Goal: Task Accomplishment & Management: Use online tool/utility

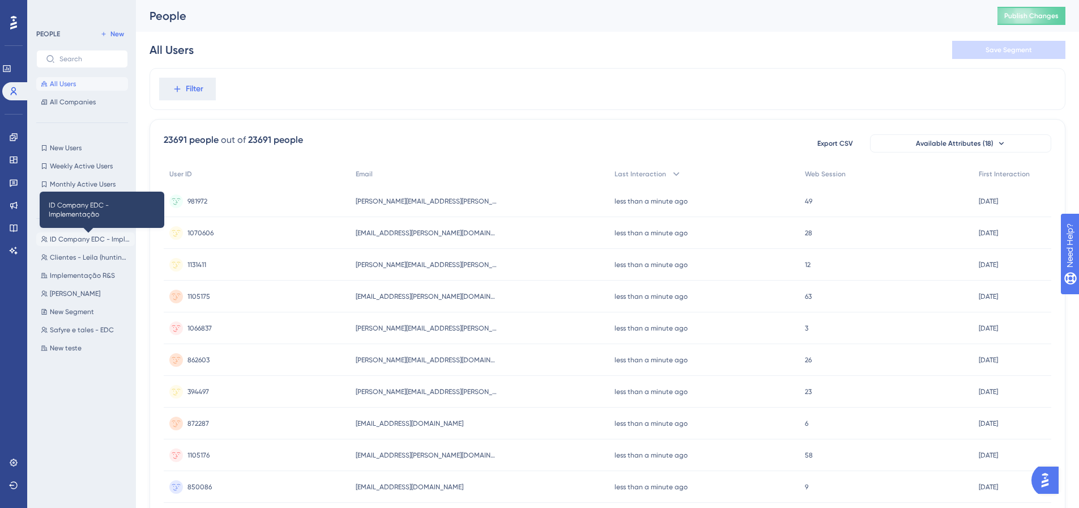
click at [90, 240] on span "ID Company EDC - Implementação" at bounding box center [90, 239] width 80 height 9
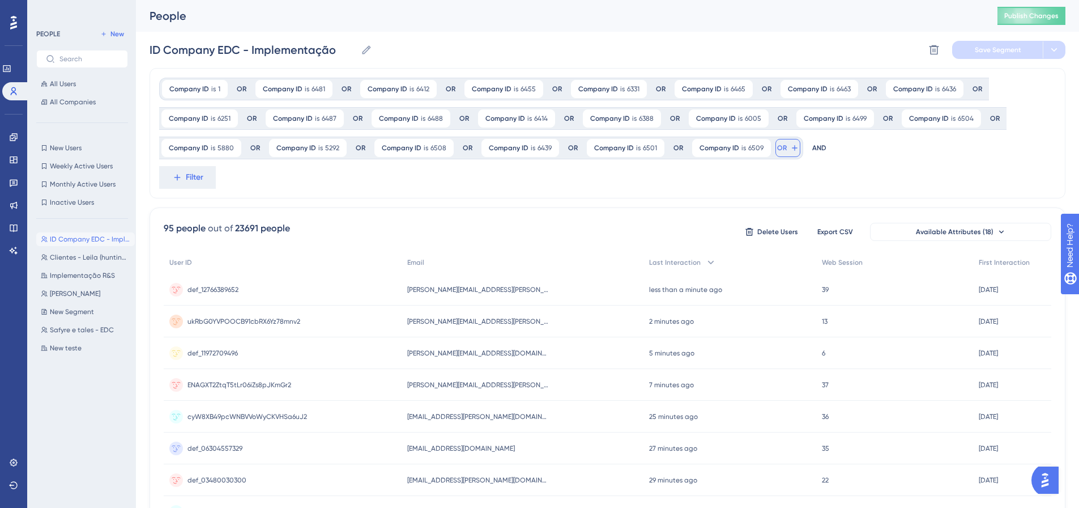
click at [780, 146] on span "OR" at bounding box center [782, 147] width 10 height 9
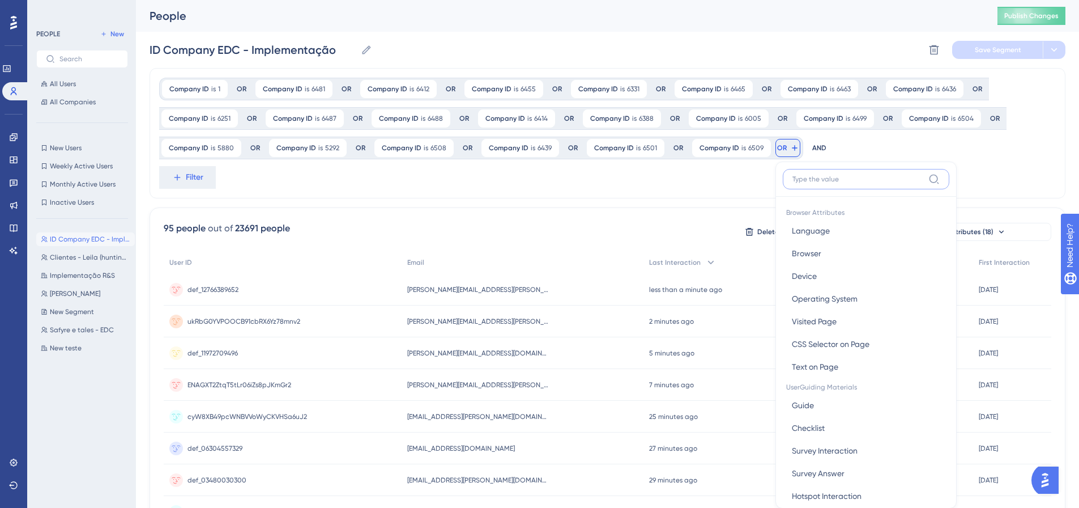
scroll to position [8, 0]
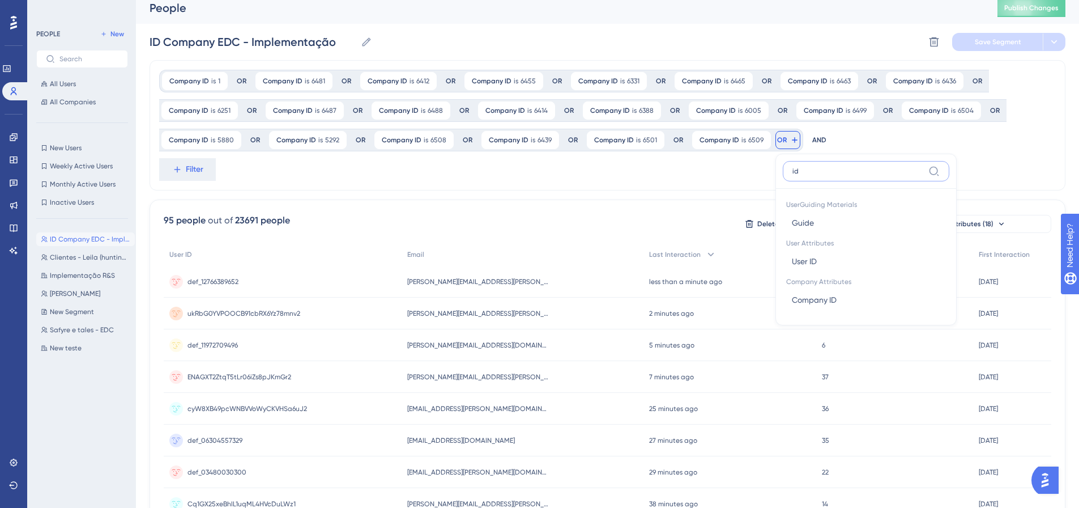
type input "i"
type input "comp"
click at [822, 252] on button "Company ID Company ID" at bounding box center [866, 245] width 167 height 23
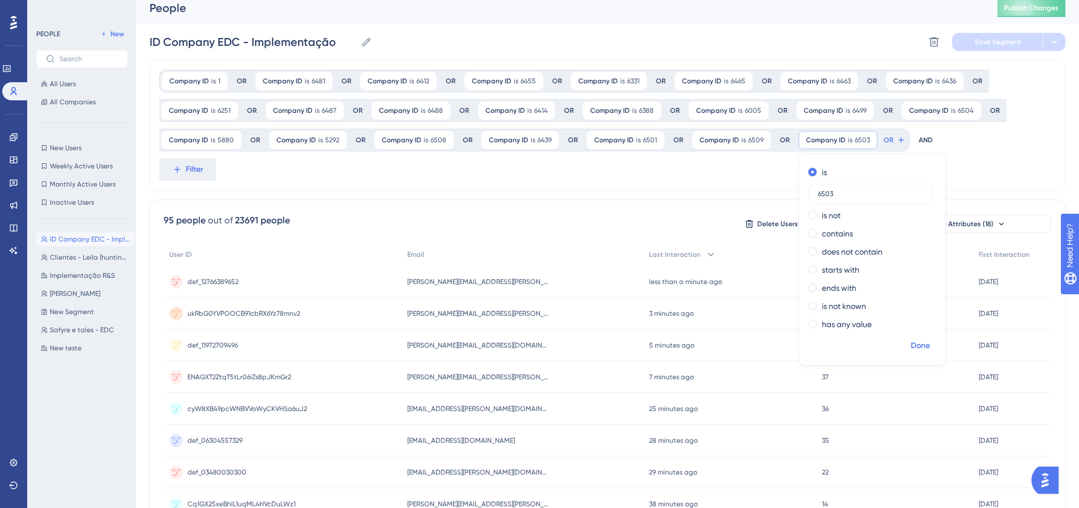
type input "6503"
click at [918, 343] on span "Done" at bounding box center [920, 346] width 19 height 14
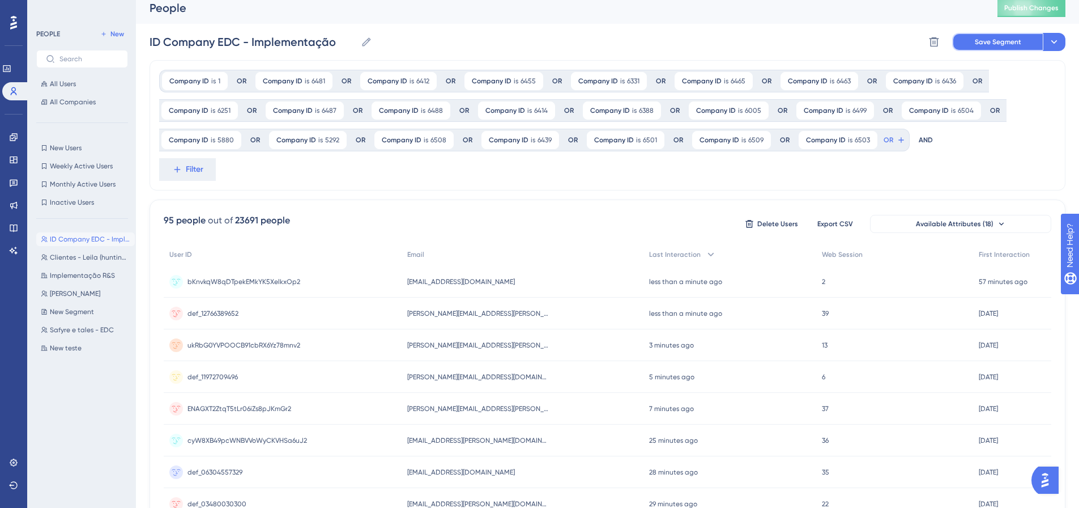
click at [984, 47] on button "Save Segment" at bounding box center [997, 42] width 91 height 18
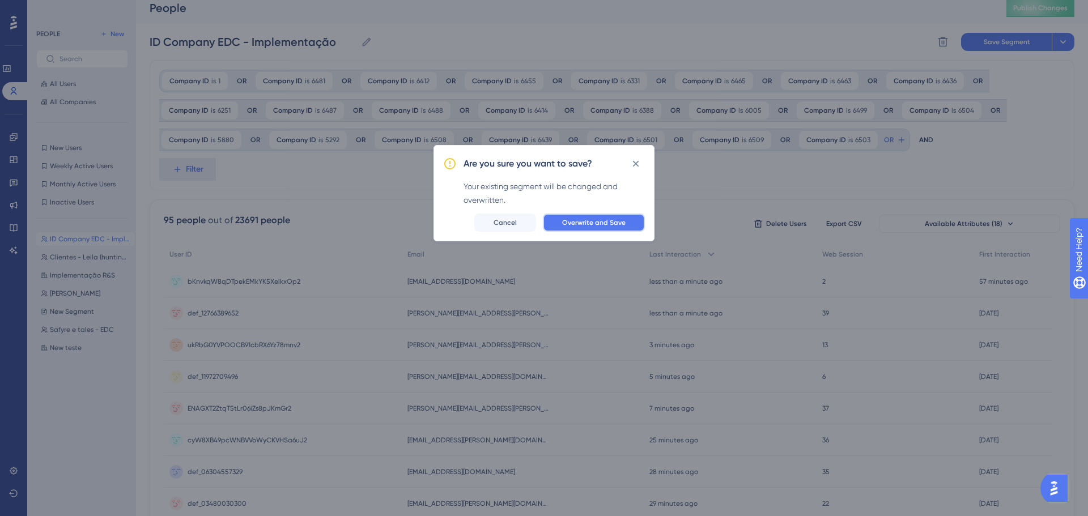
click at [603, 222] on span "Overwrite and Save" at bounding box center [593, 222] width 63 height 9
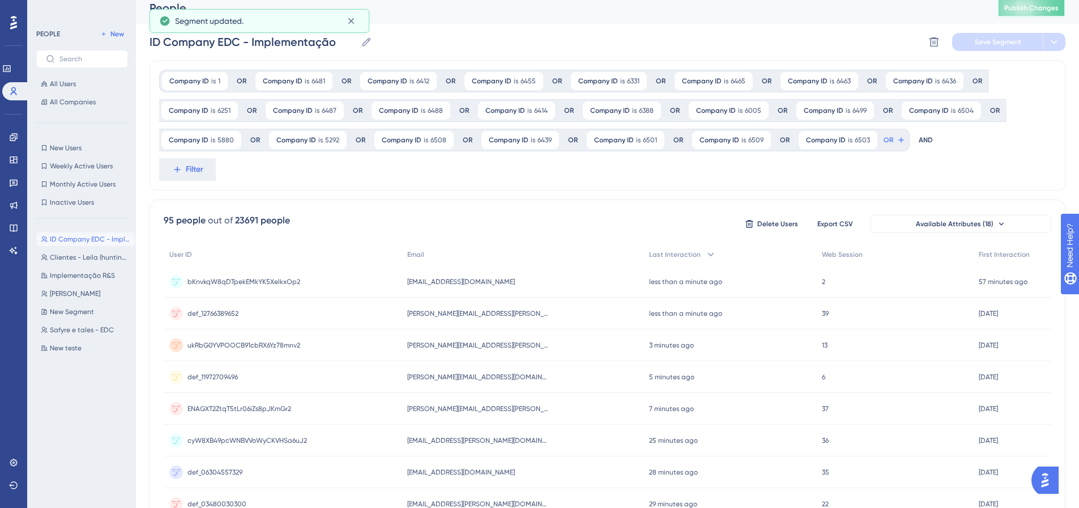
click at [1052, 11] on span "Publish Changes" at bounding box center [1031, 7] width 54 height 9
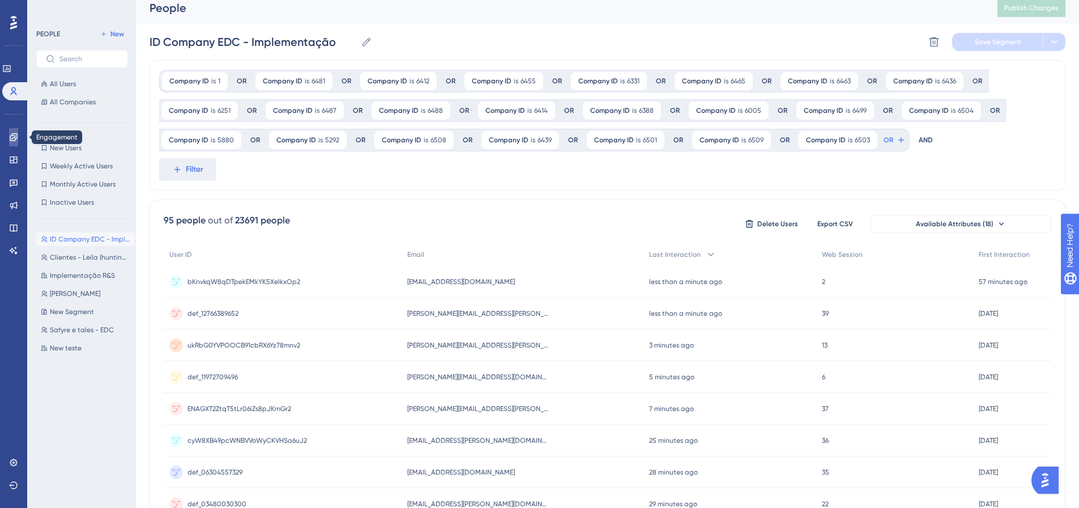
click at [9, 144] on link at bounding box center [13, 137] width 9 height 18
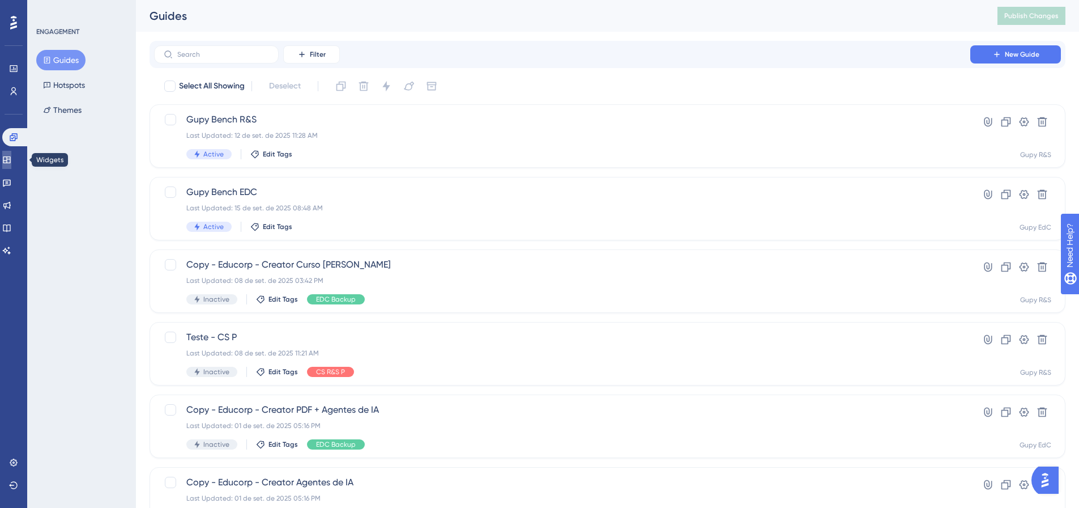
click at [7, 163] on link at bounding box center [6, 160] width 9 height 18
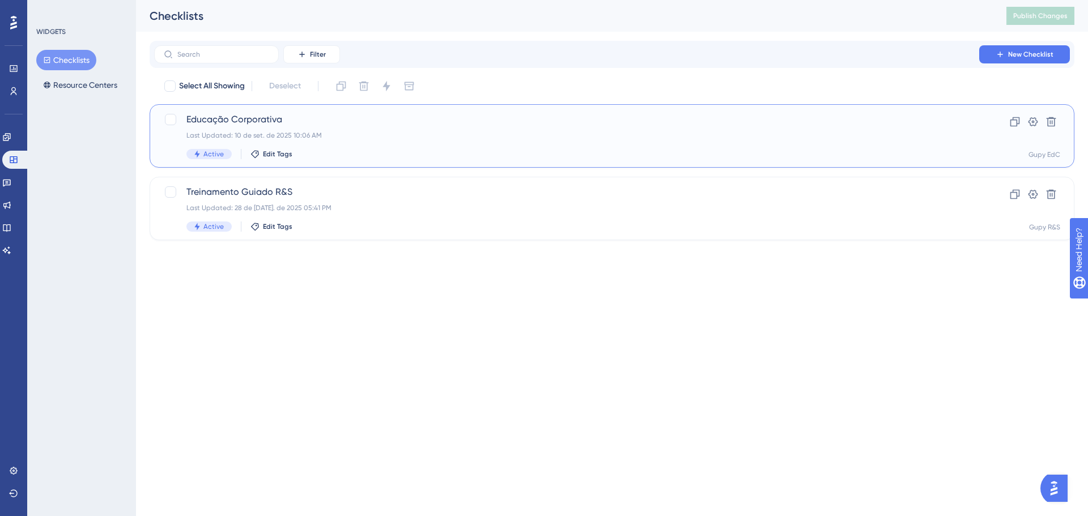
click at [486, 131] on div "Last Updated: 10 de set. de 2025 10:06 AM" at bounding box center [566, 135] width 760 height 9
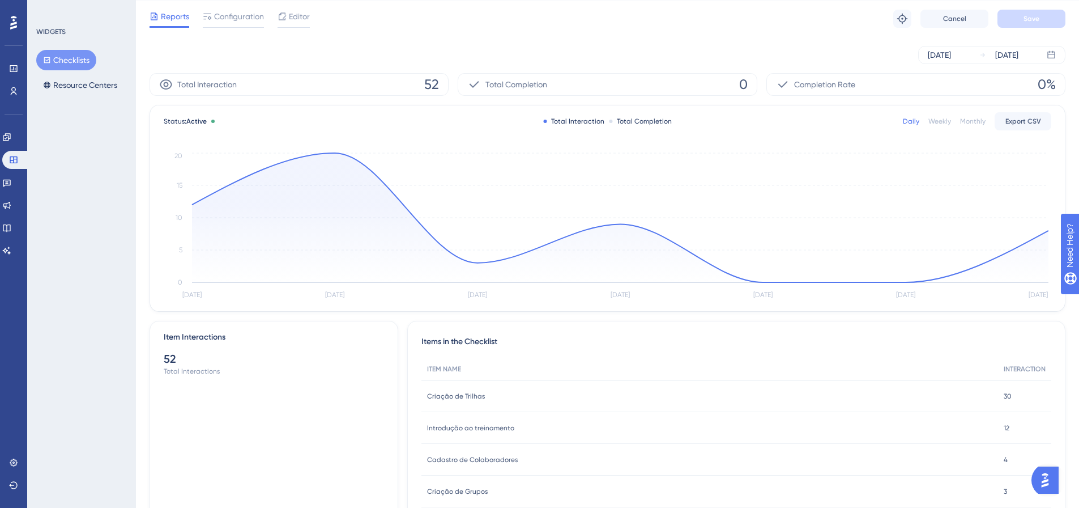
scroll to position [82, 0]
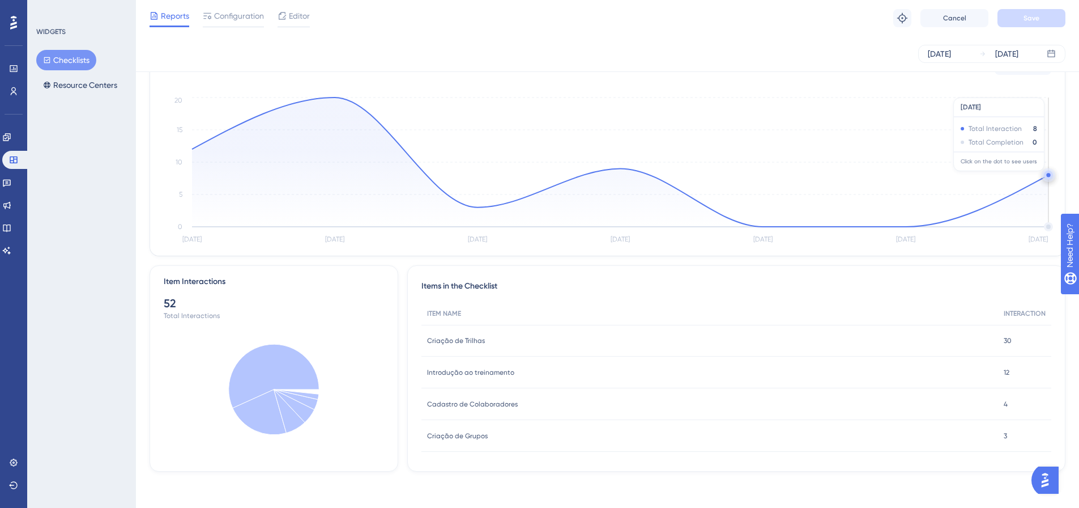
click at [1046, 177] on circle at bounding box center [1048, 175] width 9 height 9
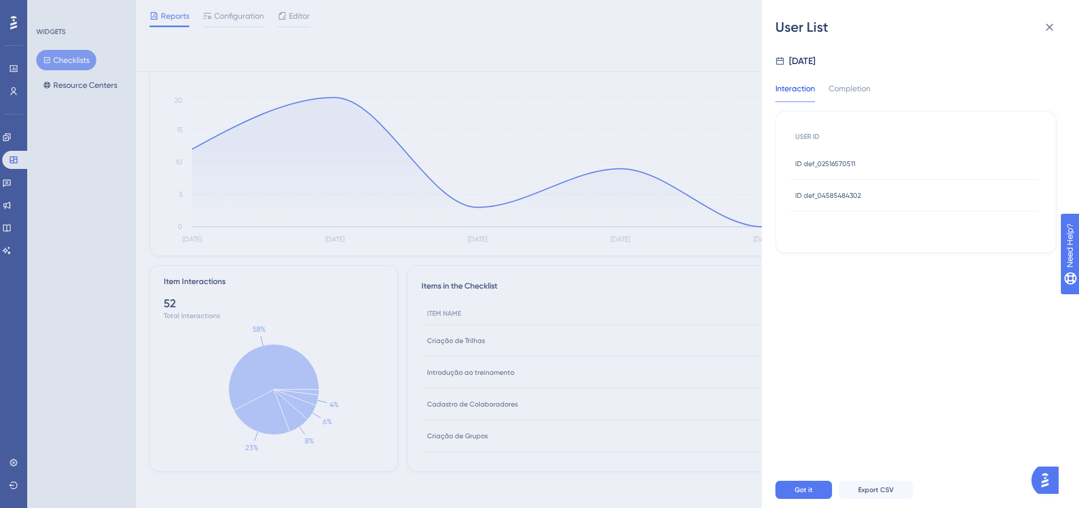
click at [832, 169] on div "ID def_02516570511 ID def_02516570511" at bounding box center [825, 164] width 60 height 32
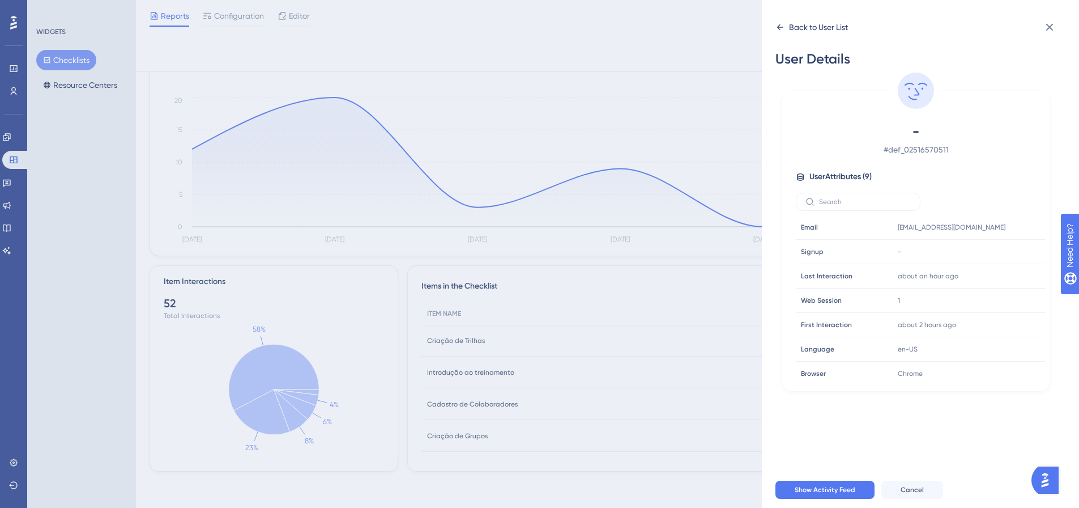
click at [782, 29] on icon at bounding box center [780, 27] width 9 height 9
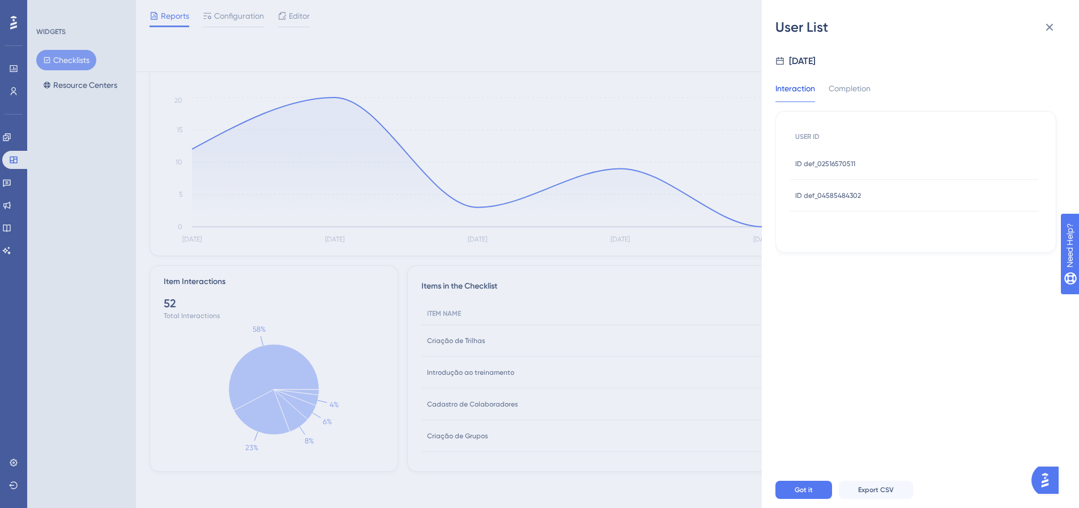
click at [849, 202] on div "ID def_04585484302 ID def_04585484302" at bounding box center [828, 196] width 66 height 32
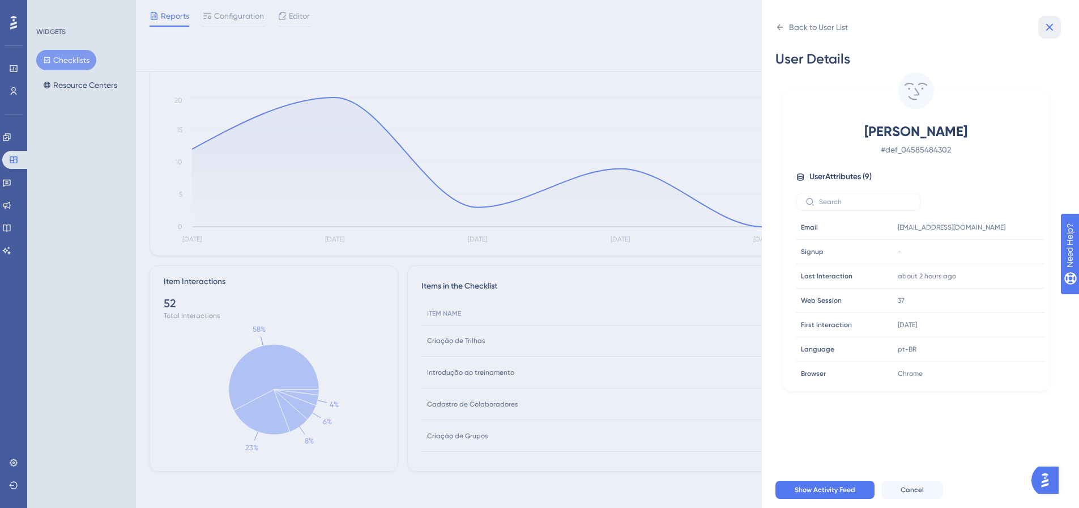
click at [1054, 21] on icon at bounding box center [1050, 27] width 14 height 14
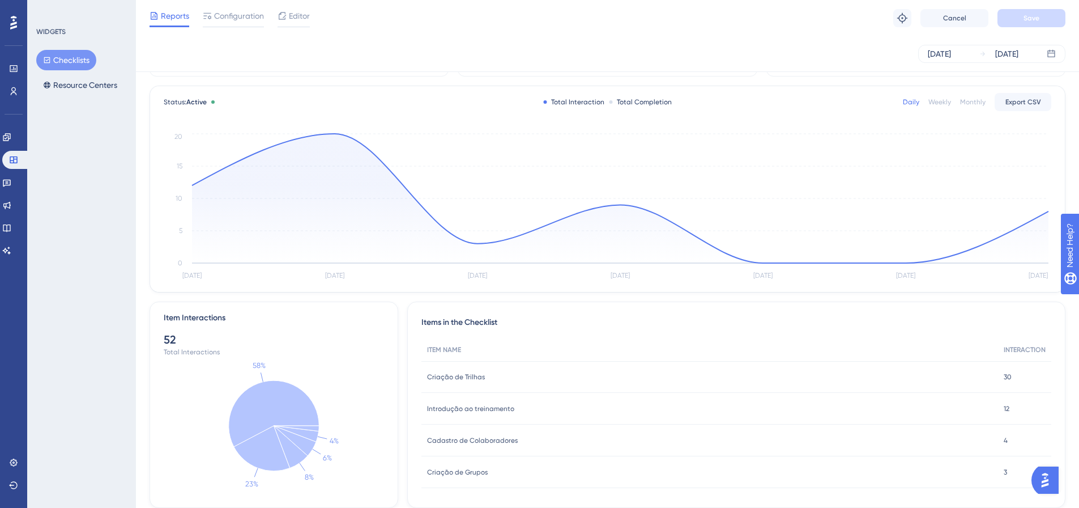
scroll to position [0, 0]
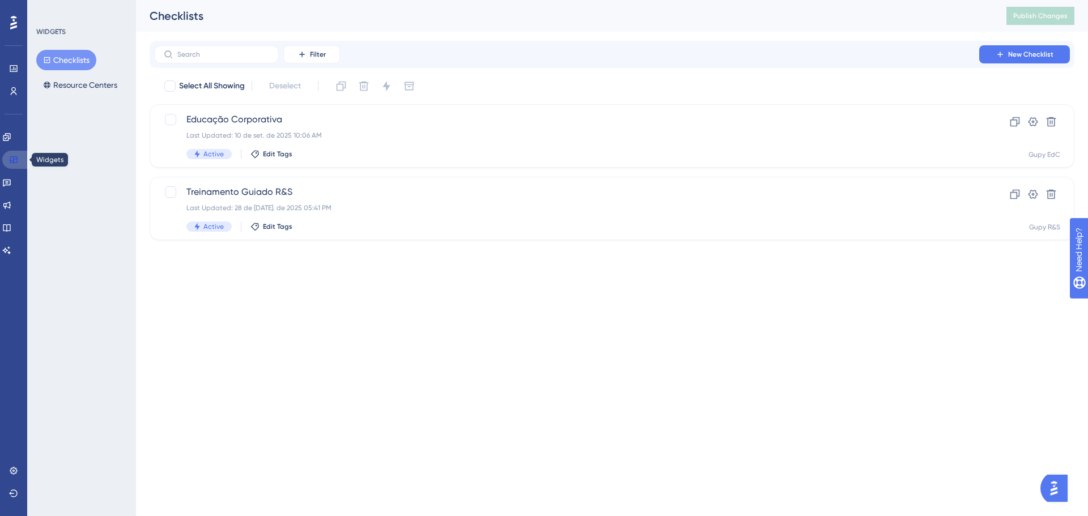
click at [16, 156] on icon at bounding box center [13, 159] width 7 height 7
click at [11, 140] on icon at bounding box center [6, 137] width 9 height 9
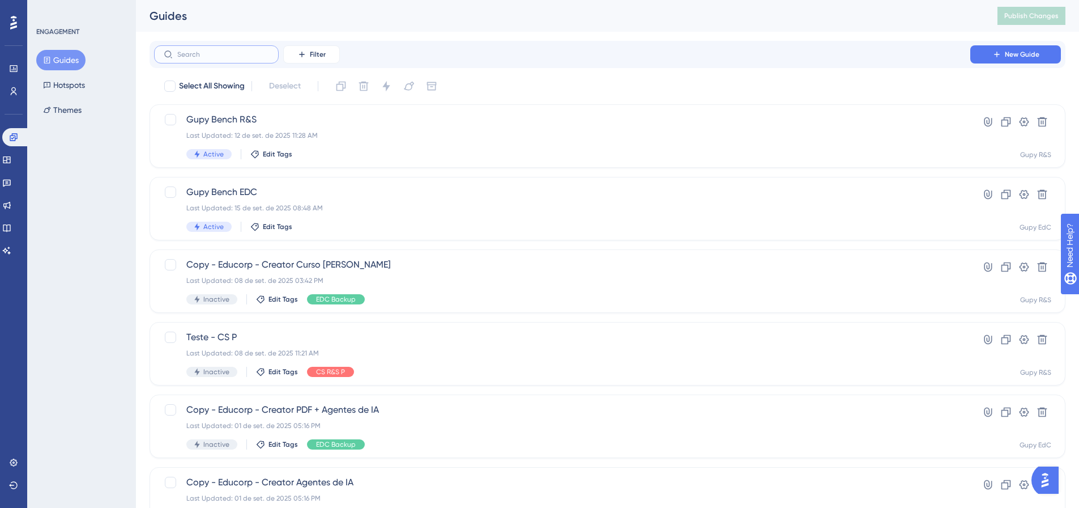
click at [235, 54] on input "text" at bounding box center [223, 54] width 92 height 8
click at [337, 52] on button "Filter" at bounding box center [311, 54] width 57 height 18
click at [326, 90] on div "Tags Tags" at bounding box center [323, 86] width 46 height 23
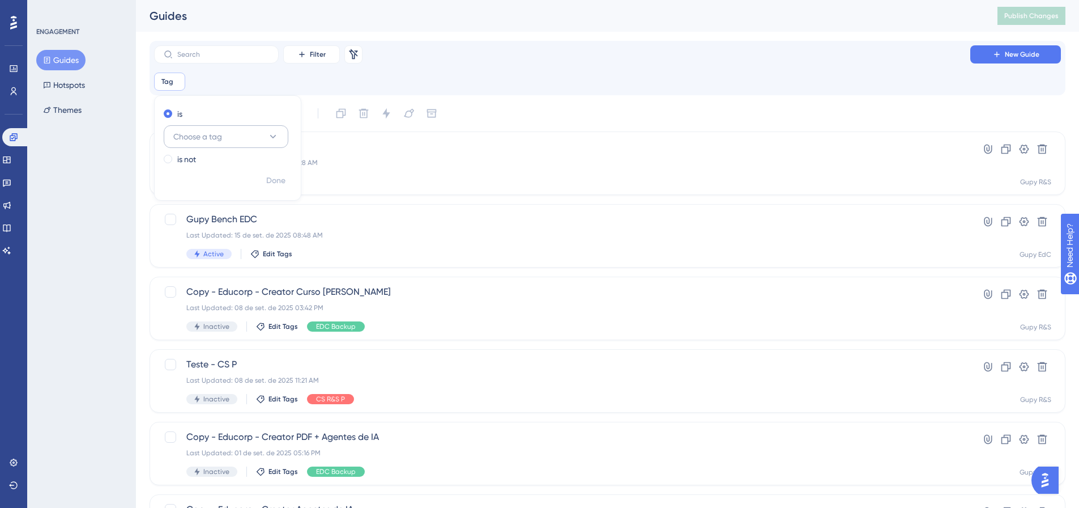
click at [215, 132] on span "Choose a tag" at bounding box center [197, 137] width 49 height 14
click at [212, 231] on div "EDC EDC" at bounding box center [226, 228] width 92 height 23
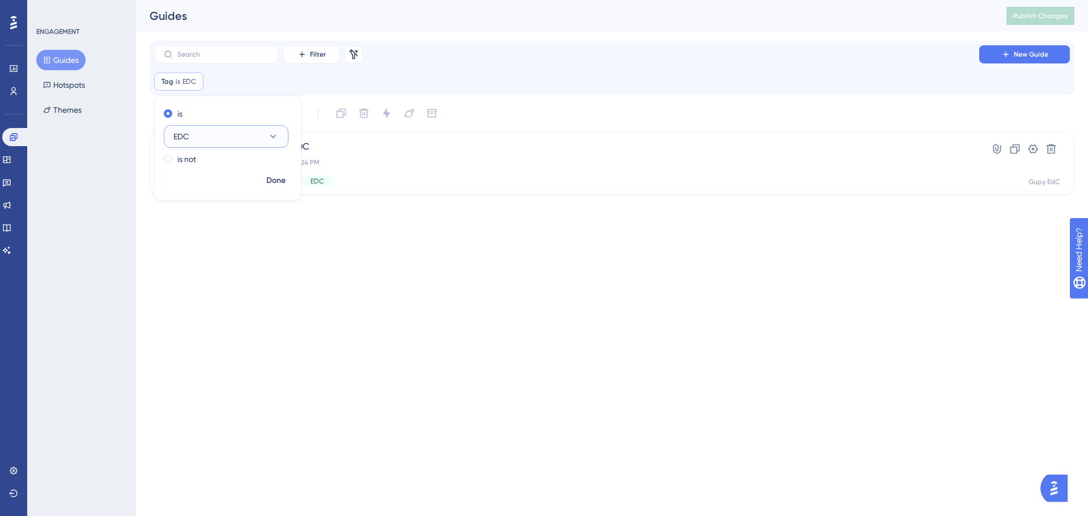
click at [225, 130] on button "EDC" at bounding box center [226, 136] width 125 height 23
click at [220, 267] on span "EDC Implementação" at bounding box center [217, 274] width 75 height 14
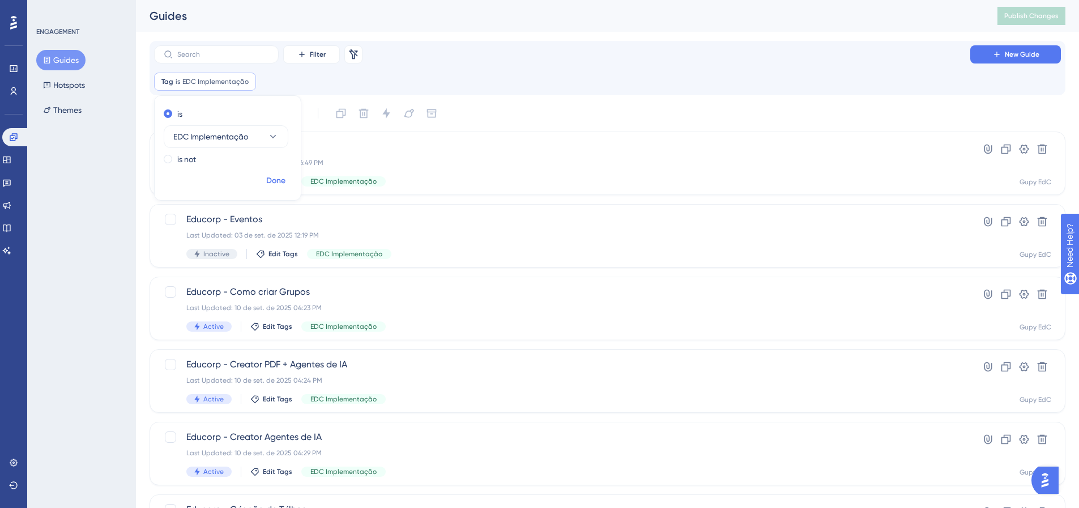
click at [271, 171] on button "Done" at bounding box center [276, 181] width 32 height 20
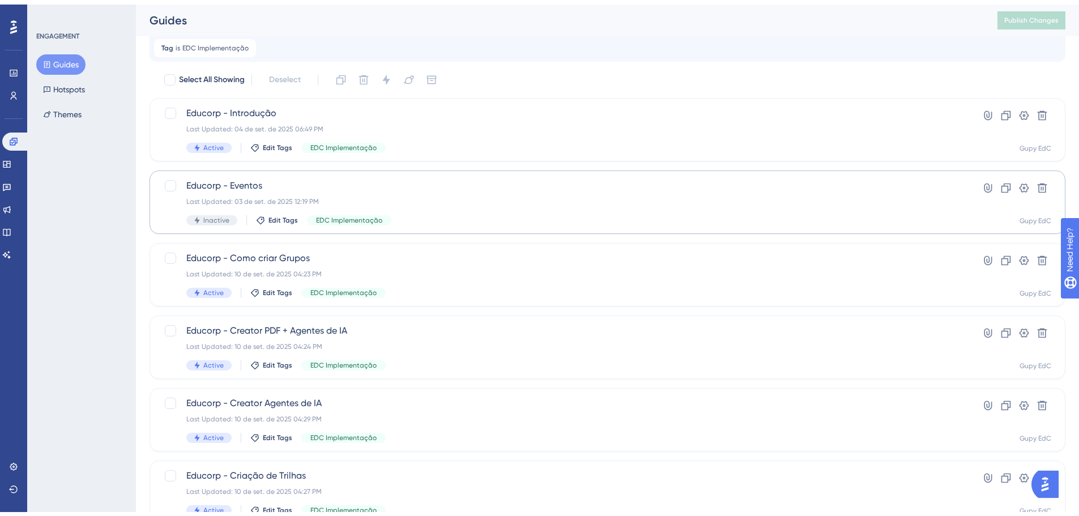
scroll to position [57, 0]
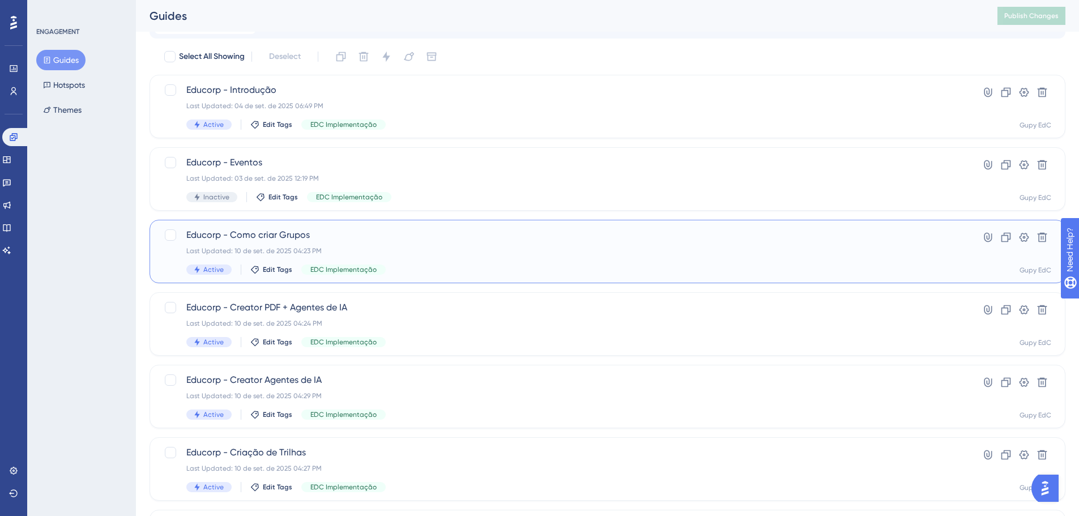
click at [482, 257] on div "Educorp - Como criar Grupos Last Updated: 10 de set. de 2025 04:23 PM Active Ed…" at bounding box center [562, 251] width 752 height 46
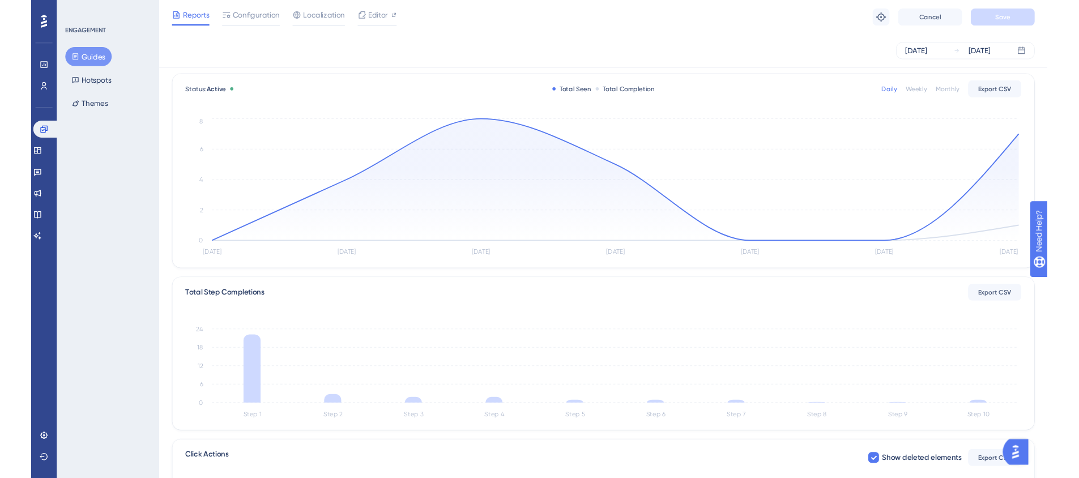
scroll to position [57, 0]
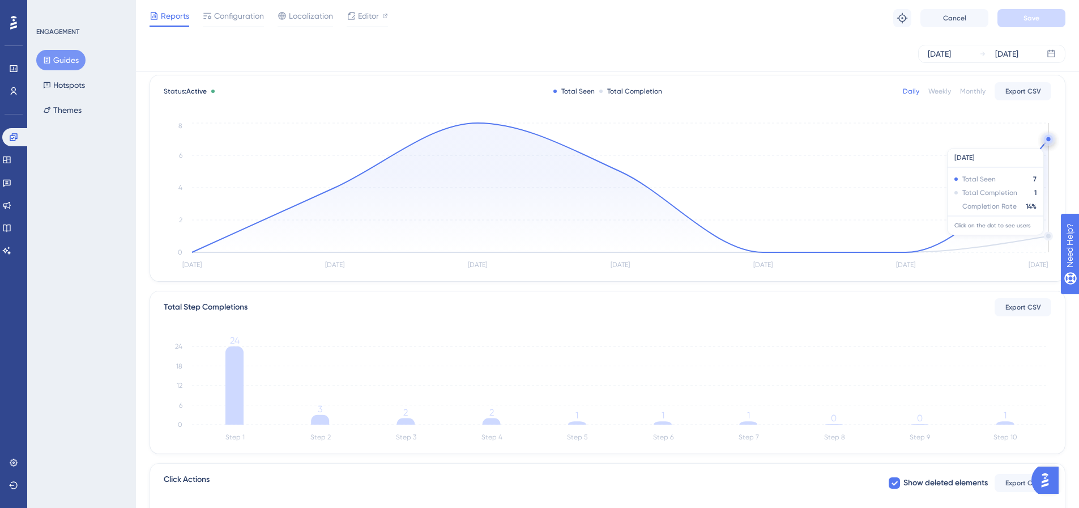
click at [1047, 142] on circle at bounding box center [1048, 139] width 9 height 9
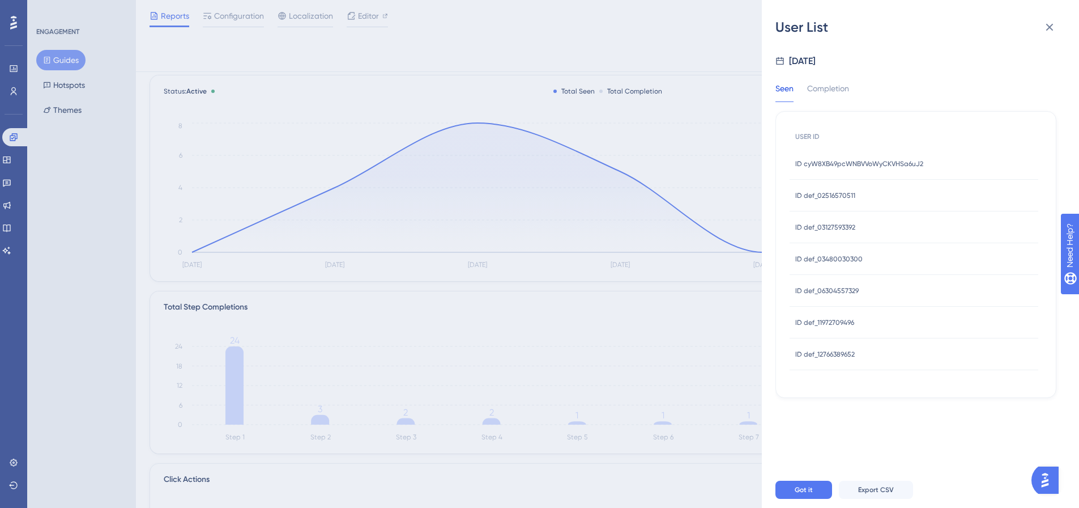
click at [851, 168] on span "ID cyW8XB49pcWNBVVoWyCKVHSa6uJ2" at bounding box center [859, 163] width 128 height 9
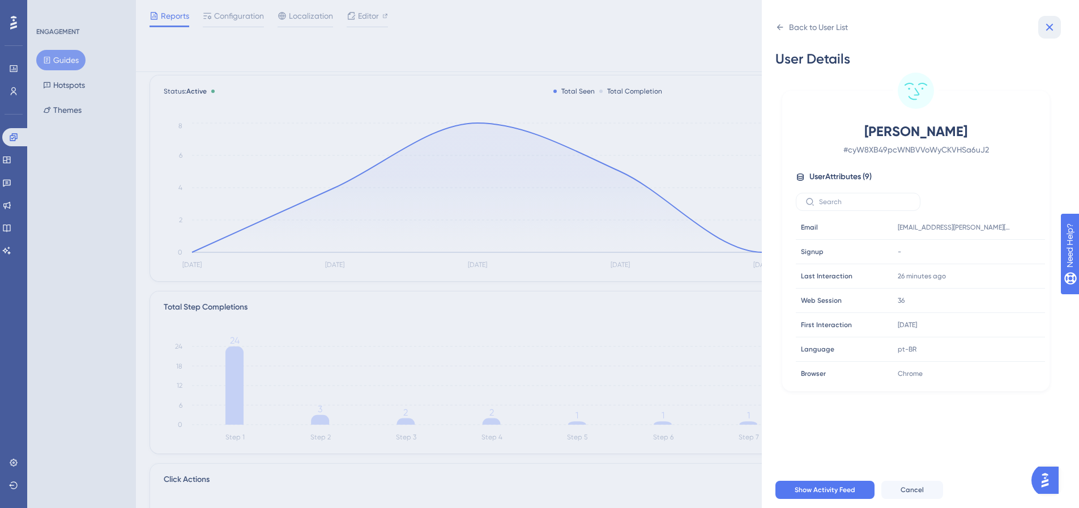
click at [1057, 31] on button at bounding box center [1049, 27] width 23 height 23
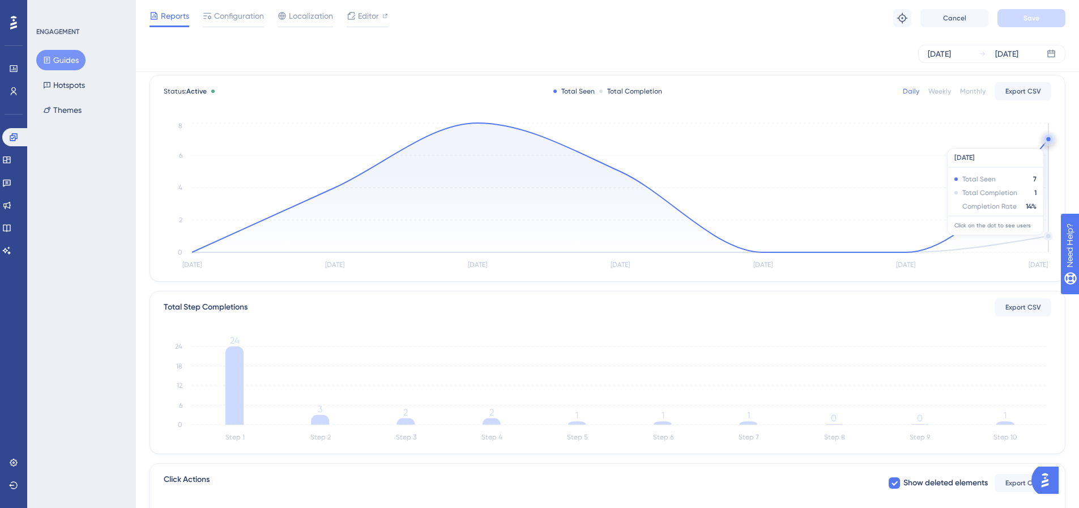
click at [1047, 142] on circle at bounding box center [1048, 139] width 9 height 9
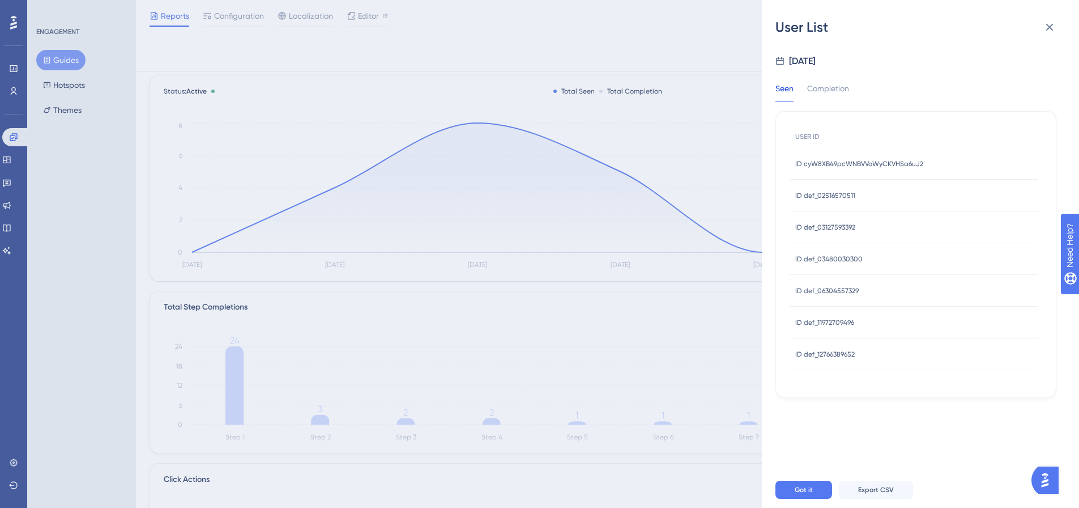
click at [845, 196] on span "ID def_02516570511" at bounding box center [825, 195] width 60 height 9
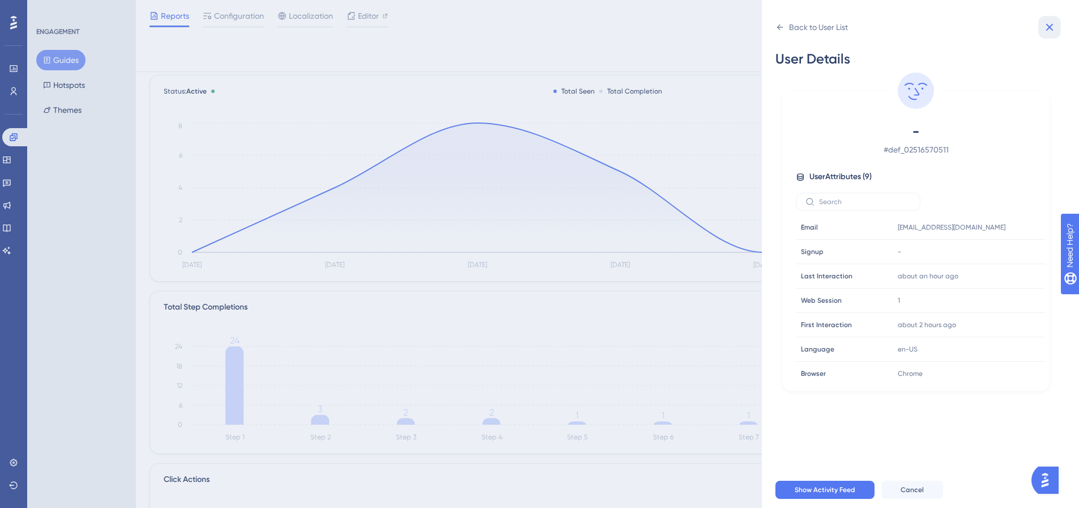
click at [1054, 28] on icon at bounding box center [1050, 27] width 14 height 14
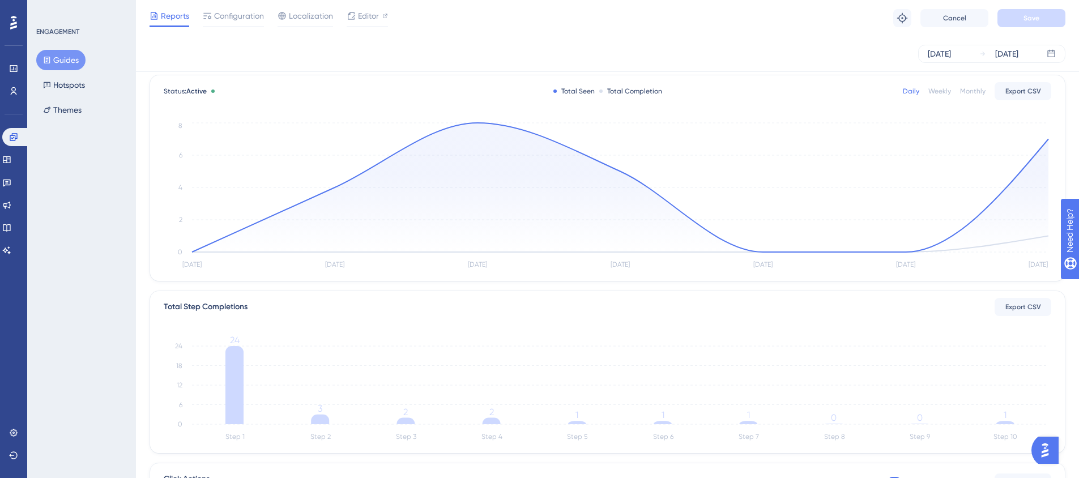
click at [69, 63] on button "Guides" at bounding box center [60, 60] width 49 height 20
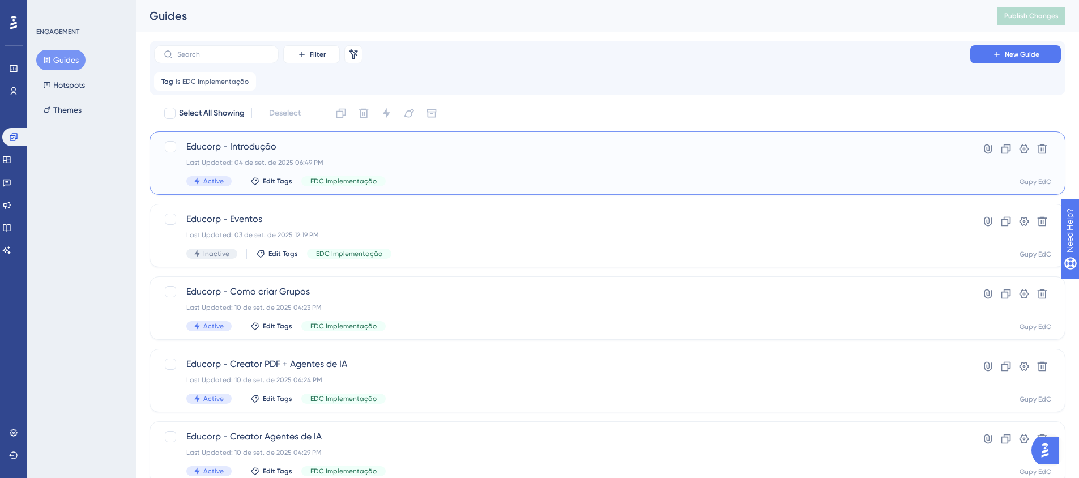
click at [475, 184] on div "Active Edit Tags EDC Implementação" at bounding box center [562, 181] width 752 height 10
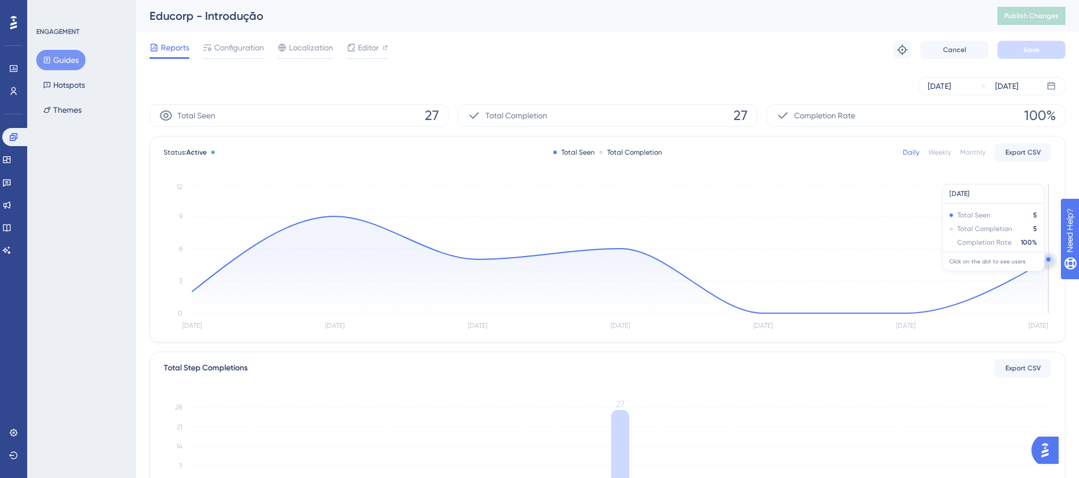
click at [1049, 261] on circle at bounding box center [1049, 261] width 0 height 0
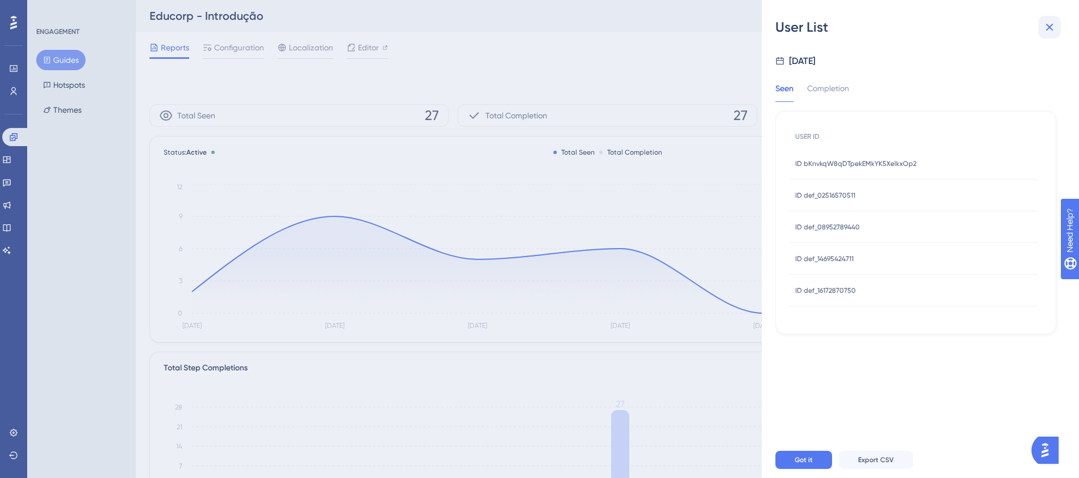
click at [1049, 25] on icon at bounding box center [1050, 27] width 14 height 14
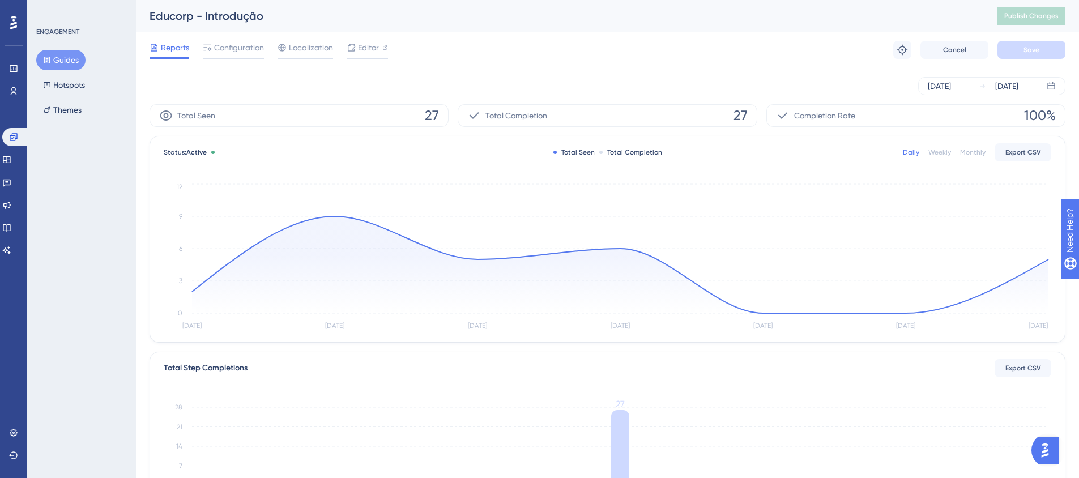
click at [58, 56] on button "Guides" at bounding box center [60, 60] width 49 height 20
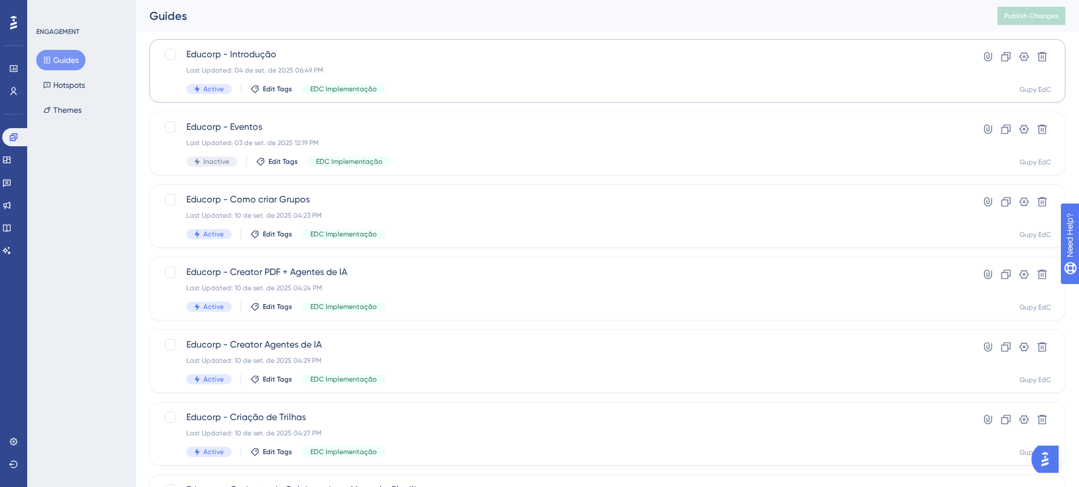
scroll to position [113, 0]
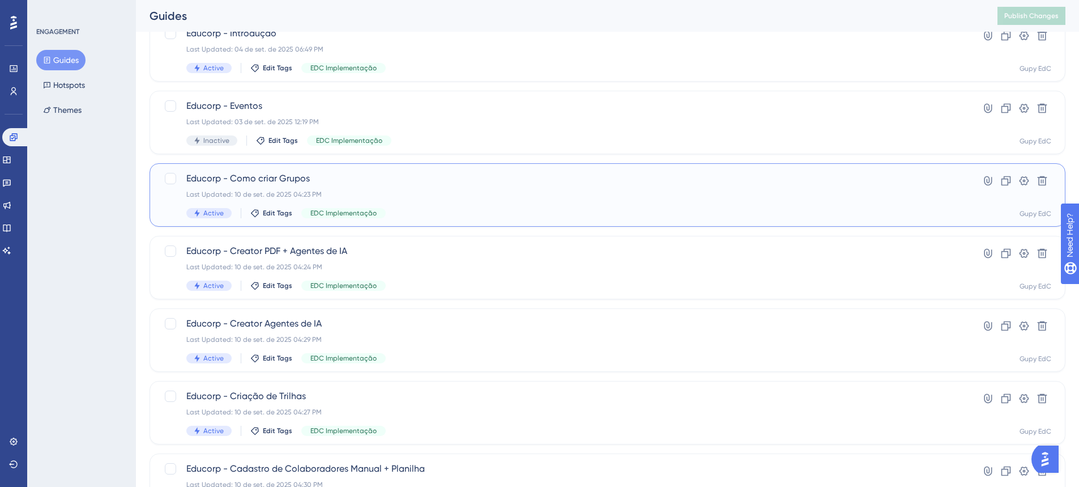
click at [474, 211] on div "Active Edit Tags EDC Implementação" at bounding box center [562, 213] width 752 height 10
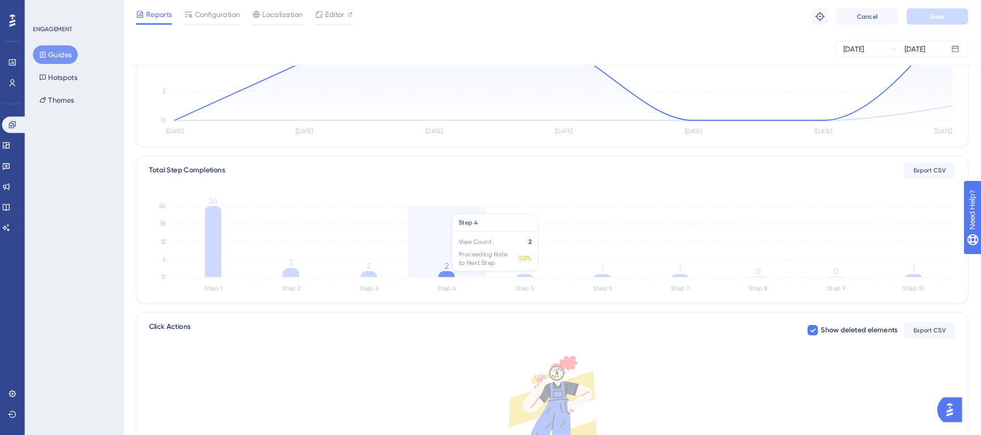
scroll to position [170, 0]
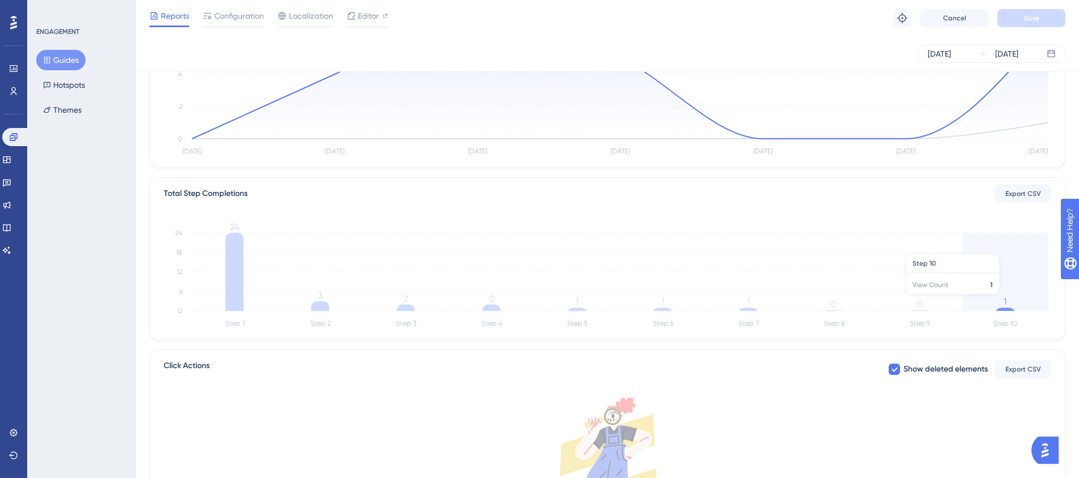
click at [997, 301] on icon "Step 1 Step 2 Step 3 Step 4 Step 5 Step 6 Step 7 Step 8 Step 9 Step 10 0 6 12 1…" at bounding box center [608, 277] width 888 height 108
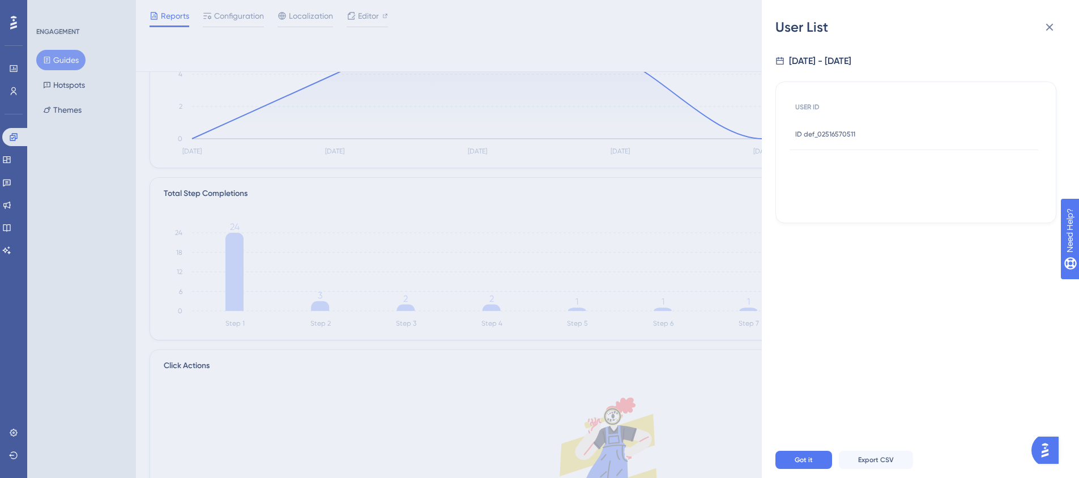
click at [833, 135] on span "ID def_02516570511" at bounding box center [825, 134] width 60 height 9
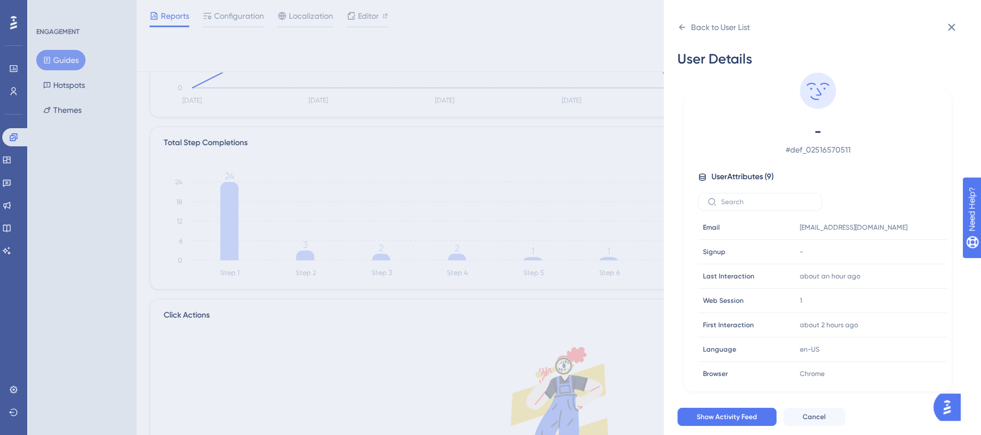
scroll to position [221, 0]
click at [949, 24] on icon at bounding box center [951, 27] width 7 height 7
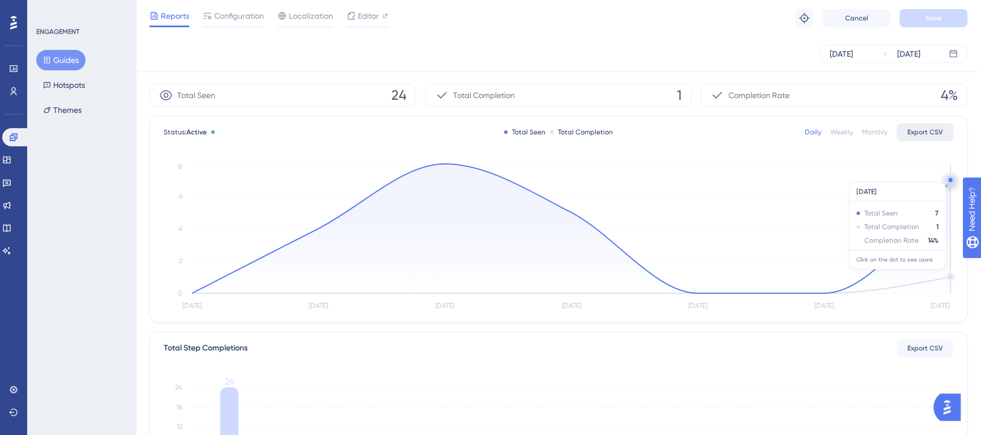
scroll to position [15, 0]
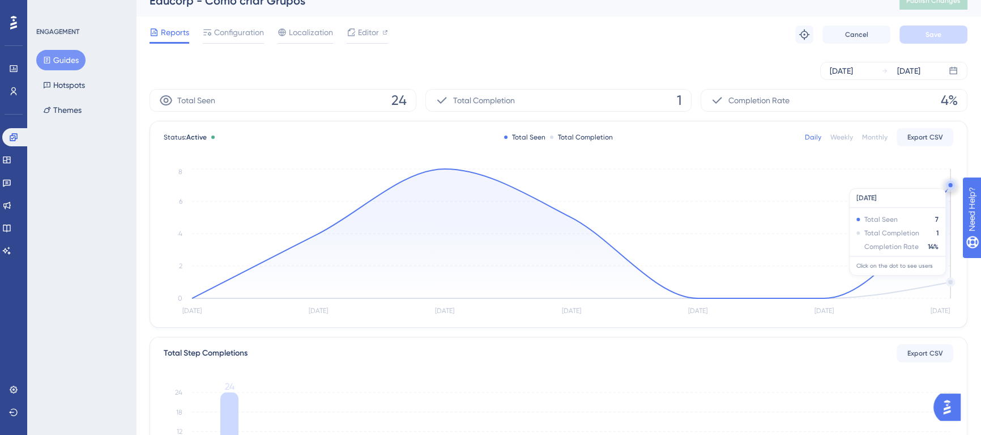
click at [947, 182] on circle at bounding box center [950, 185] width 9 height 9
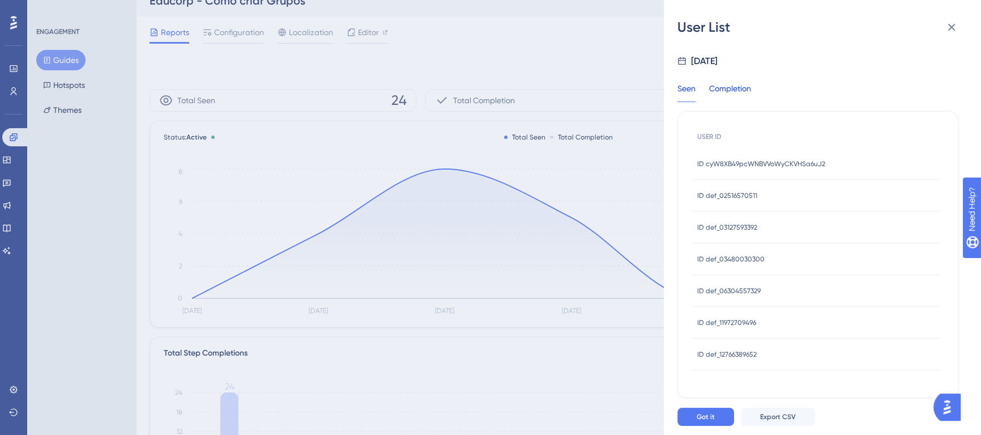
click at [722, 84] on div "Completion" at bounding box center [730, 92] width 42 height 20
click at [747, 167] on span "ID def_02516570511" at bounding box center [727, 163] width 60 height 9
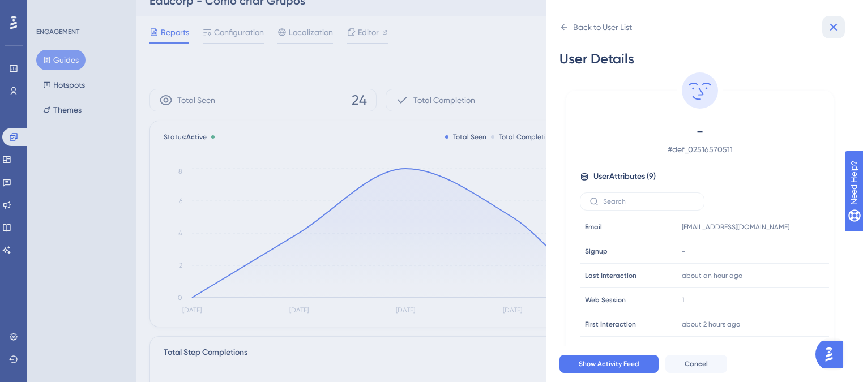
click at [833, 27] on icon at bounding box center [834, 27] width 7 height 7
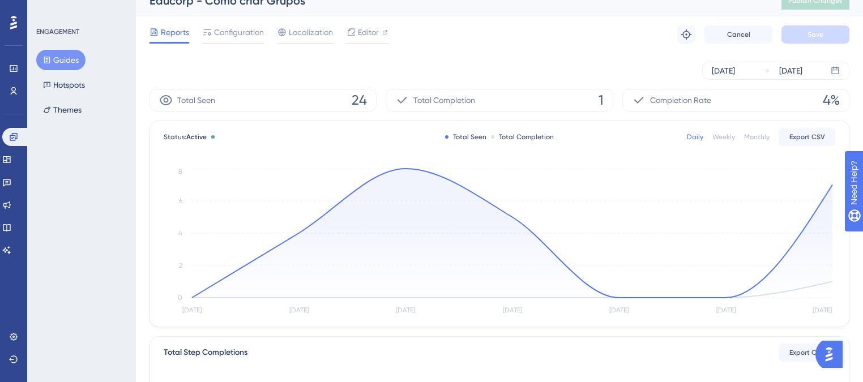
click at [66, 62] on button "Guides" at bounding box center [60, 60] width 49 height 20
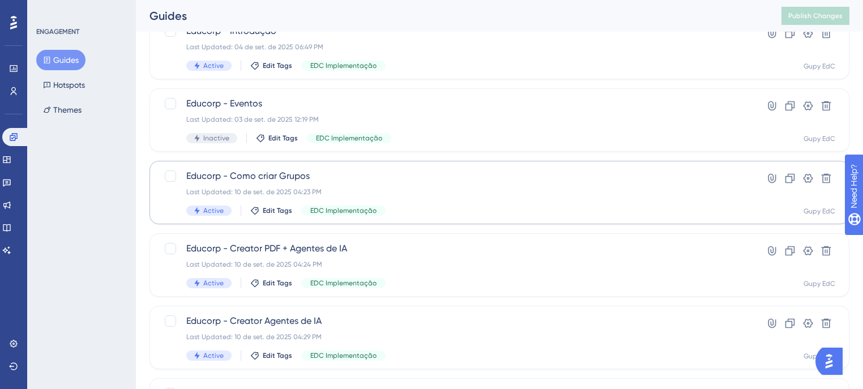
scroll to position [136, 0]
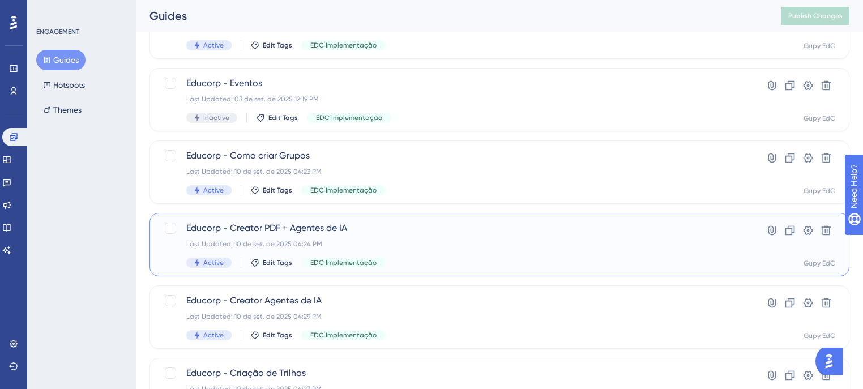
click at [356, 246] on div "Last Updated: 10 de set. de 2025 04:24 PM" at bounding box center [454, 244] width 536 height 9
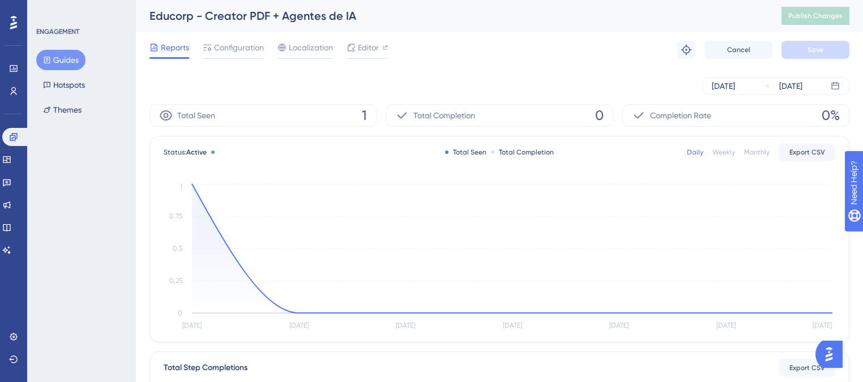
drag, startPoint x: 70, startPoint y: 59, endPoint x: 84, endPoint y: 59, distance: 14.2
click at [70, 59] on button "Guides" at bounding box center [60, 60] width 49 height 20
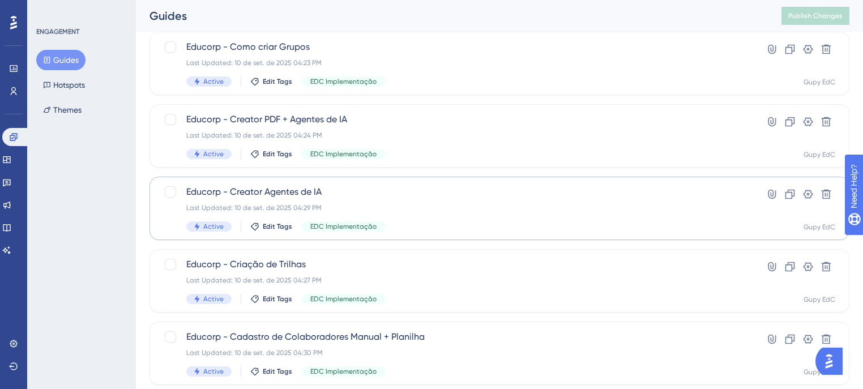
scroll to position [272, 0]
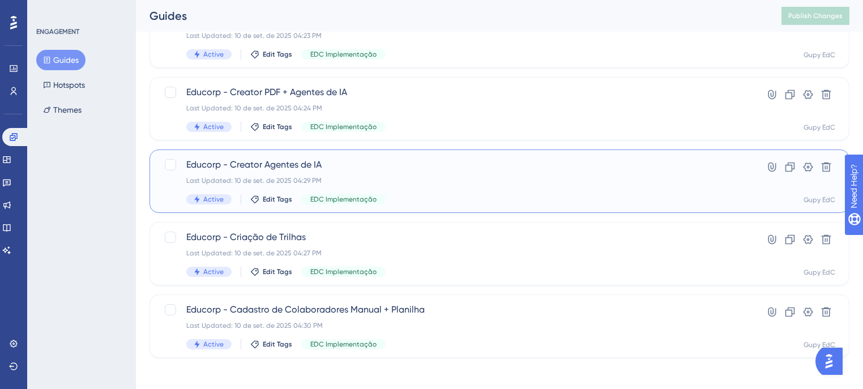
click at [462, 166] on span "Educorp - Creator Agentes de IA" at bounding box center [454, 165] width 536 height 14
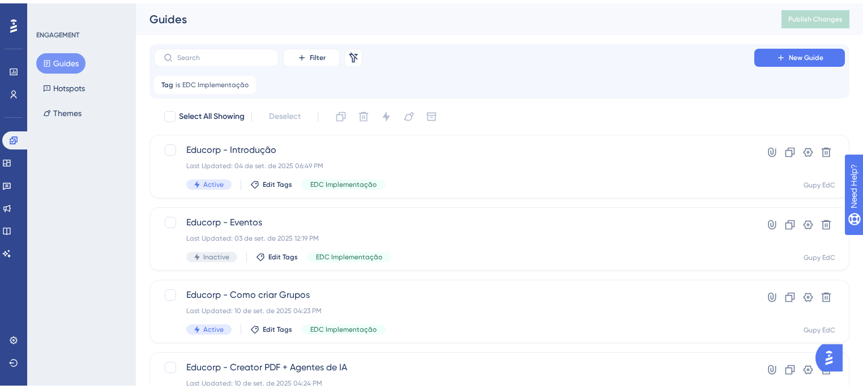
scroll to position [272, 0]
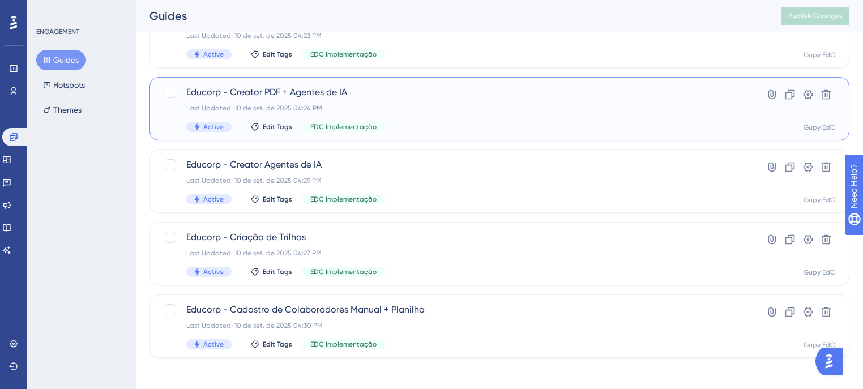
click at [413, 113] on div "Educorp - Creator PDF + Agentes de IA Last Updated: 10 de set. de 2025 04:24 PM…" at bounding box center [454, 109] width 536 height 46
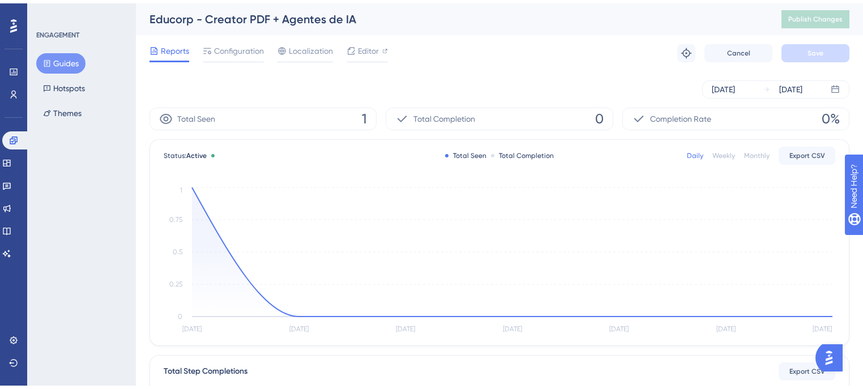
scroll to position [272, 0]
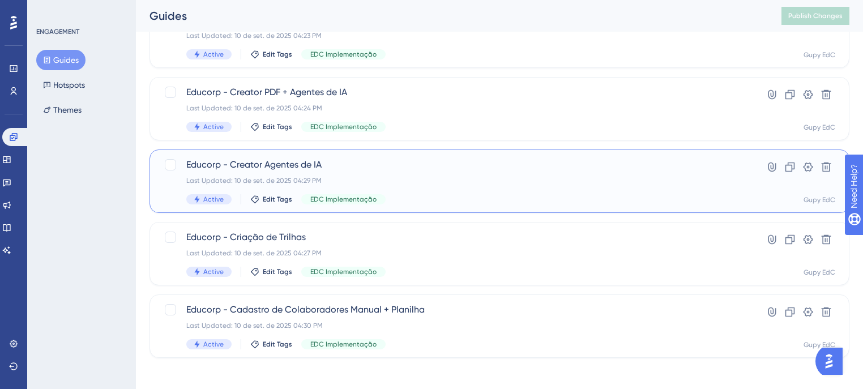
click at [419, 188] on div "Educorp - Creator Agentes de IA Last Updated: 10 de set. de 2025 04:29 PM Activ…" at bounding box center [454, 181] width 536 height 46
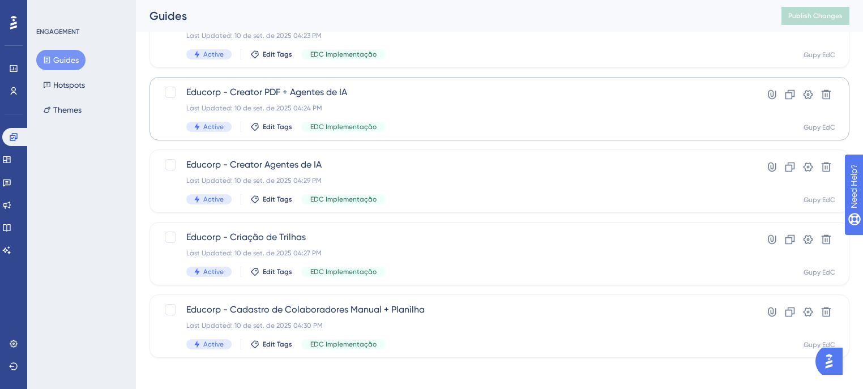
scroll to position [276, 0]
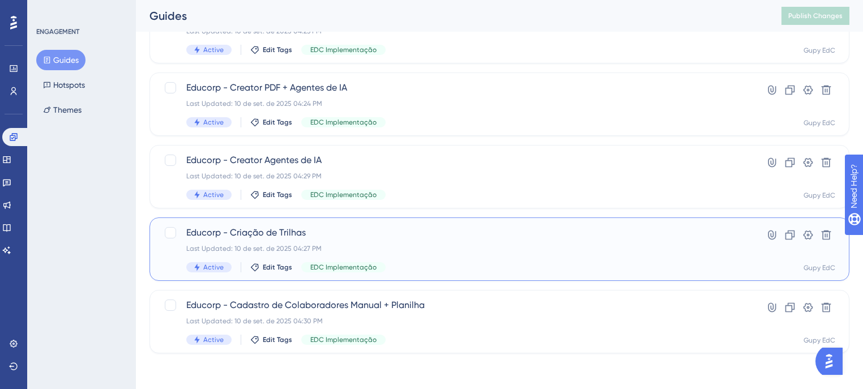
click at [415, 248] on div "Last Updated: 10 de set. de 2025 04:27 PM" at bounding box center [454, 248] width 536 height 9
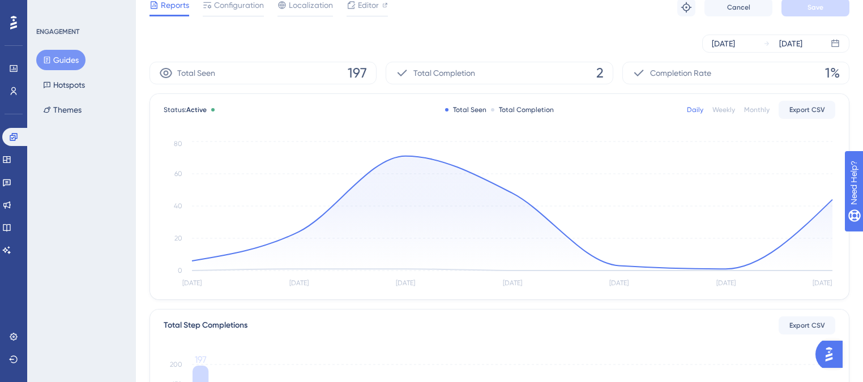
scroll to position [45, 0]
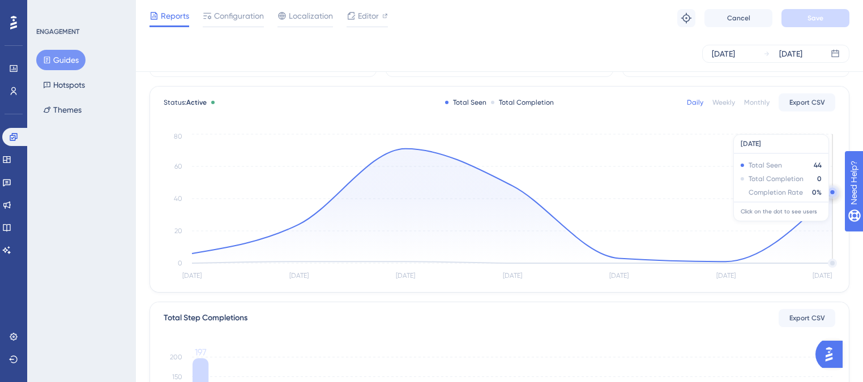
click at [829, 195] on circle at bounding box center [832, 192] width 9 height 9
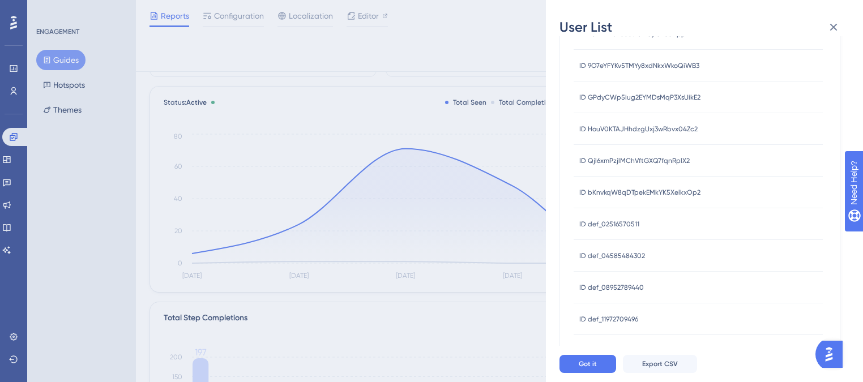
scroll to position [0, 0]
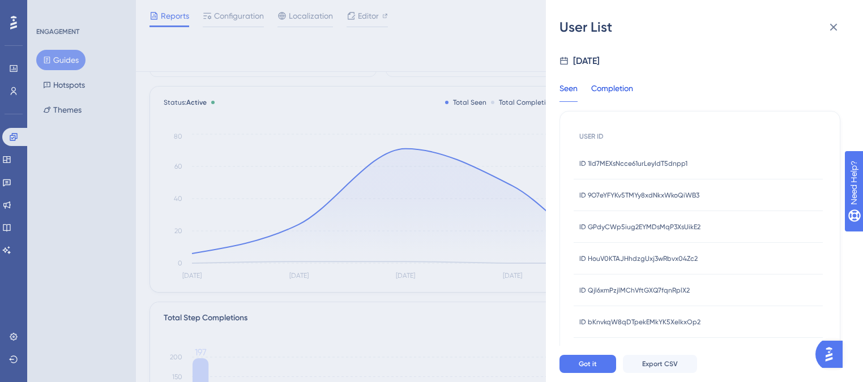
click at [618, 96] on div "Completion" at bounding box center [612, 92] width 42 height 20
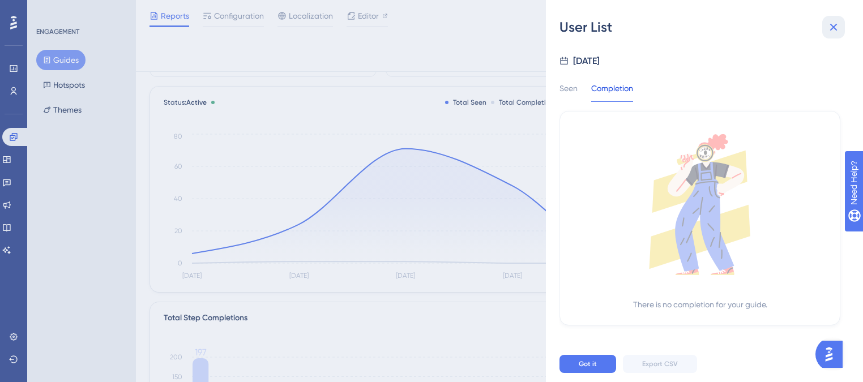
click at [840, 29] on icon at bounding box center [834, 27] width 14 height 14
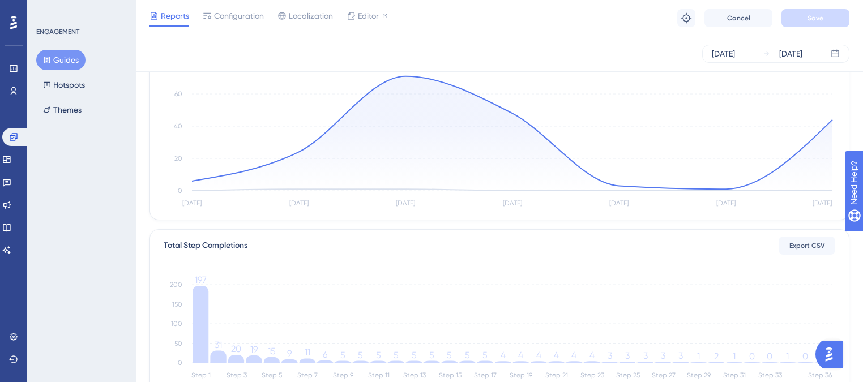
scroll to position [181, 0]
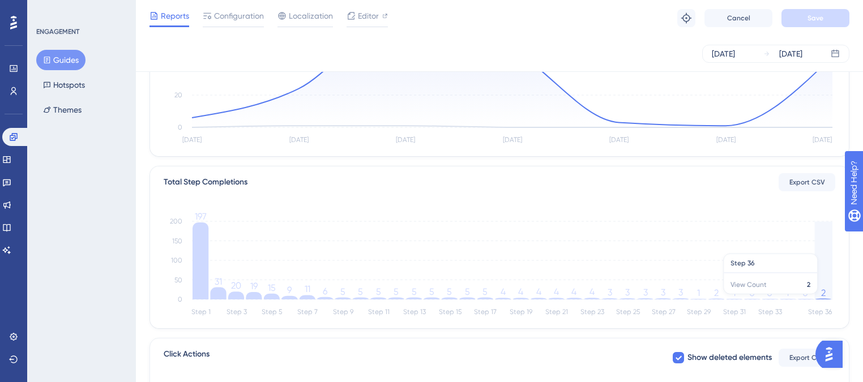
click at [827, 300] on icon "Step 1 Step 3 Step 5 Step 7 Step 9 Step 11 Step 13 Step 15 Step 17 Step 19 Step…" at bounding box center [500, 265] width 672 height 108
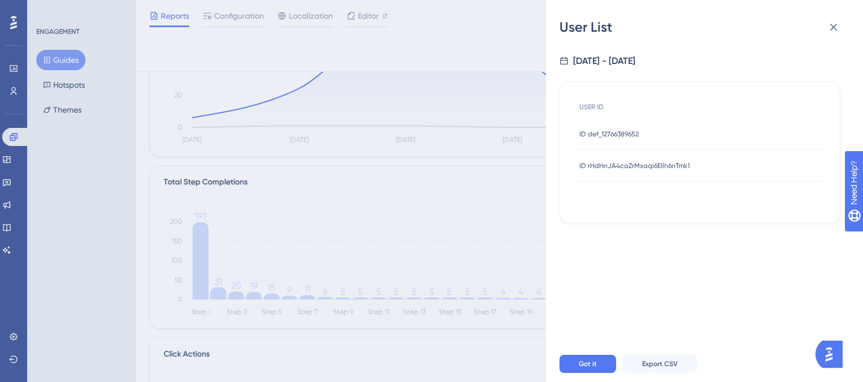
click at [644, 134] on div "ID def_12766389652 ID def_12766389652" at bounding box center [698, 134] width 249 height 32
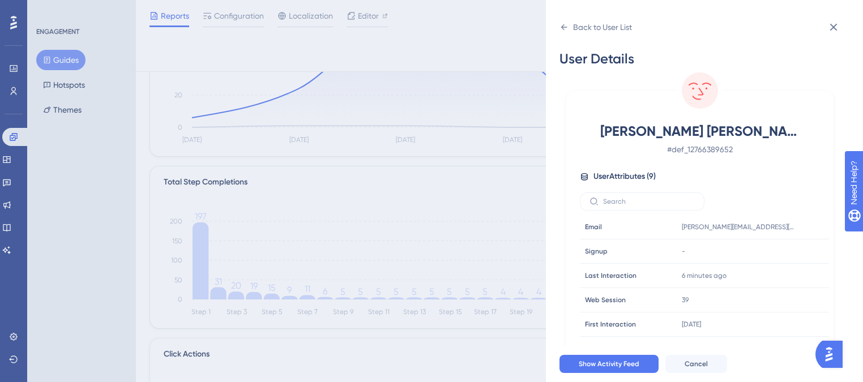
click at [559, 31] on div "Back to User List User Details [GEOGRAPHIC_DATA][PERSON_NAME] [PERSON_NAME] [PE…" at bounding box center [704, 191] width 317 height 382
click at [560, 30] on icon at bounding box center [564, 27] width 9 height 9
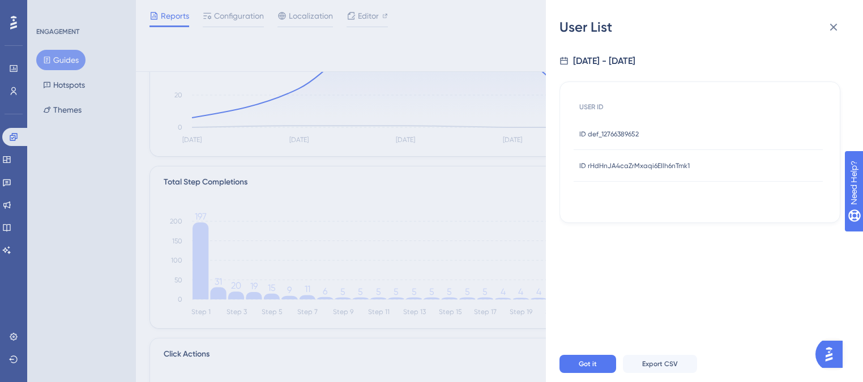
click at [641, 167] on span "ID rHdHnJA4caZrMxaqi6EIlh6nTmk1" at bounding box center [635, 165] width 110 height 9
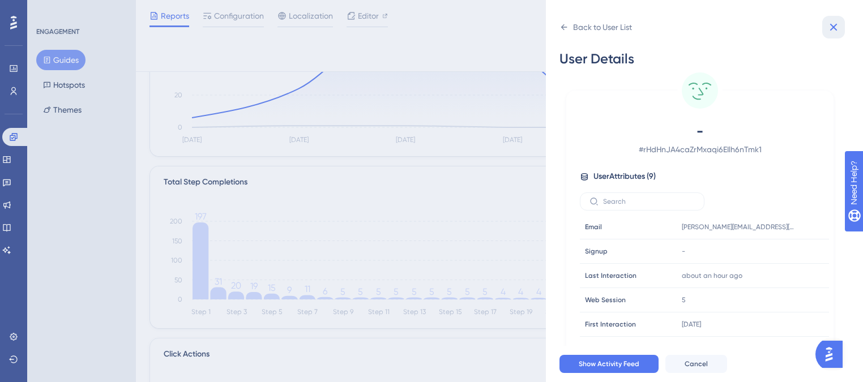
click at [835, 30] on icon at bounding box center [834, 27] width 14 height 14
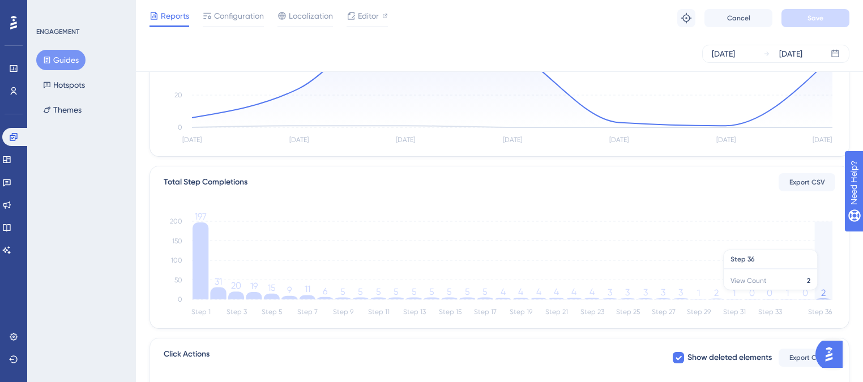
click at [832, 296] on icon "Step 1 Step 3 Step 5 Step 7 Step 9 Step 11 Step 13 Step 15 Step 17 Step 19 Step…" at bounding box center [500, 265] width 672 height 108
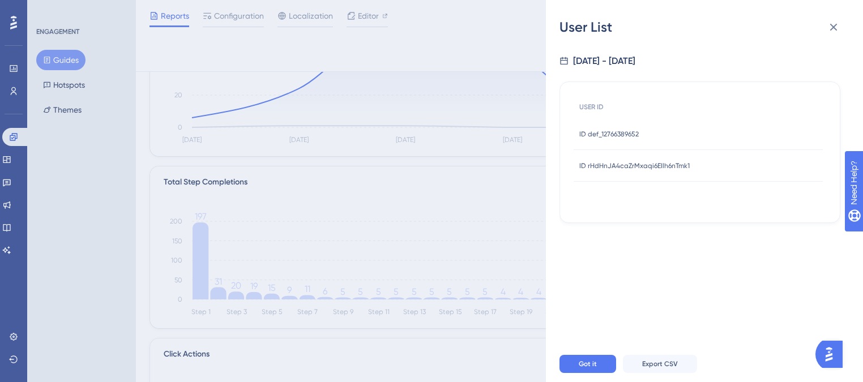
click at [646, 128] on div "ID def_12766389652 ID def_12766389652" at bounding box center [698, 134] width 249 height 32
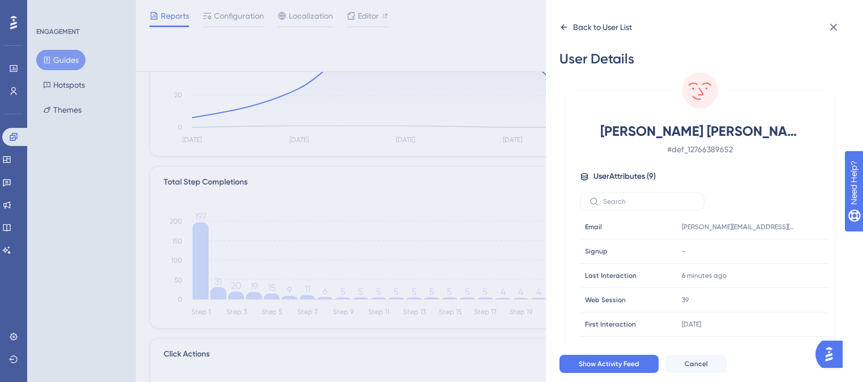
click at [563, 29] on icon at bounding box center [564, 27] width 9 height 9
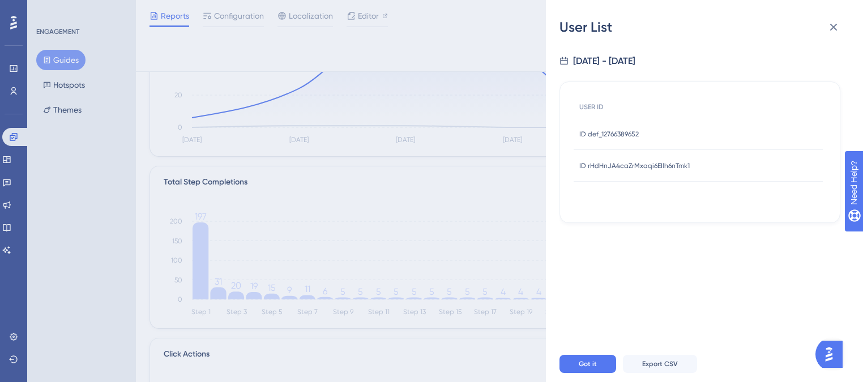
click at [608, 171] on div "ID rHdHnJA4caZrMxaqi6EIlh6nTmk1 ID rHdHnJA4caZrMxaqi6EIlh6nTmk1" at bounding box center [635, 166] width 110 height 32
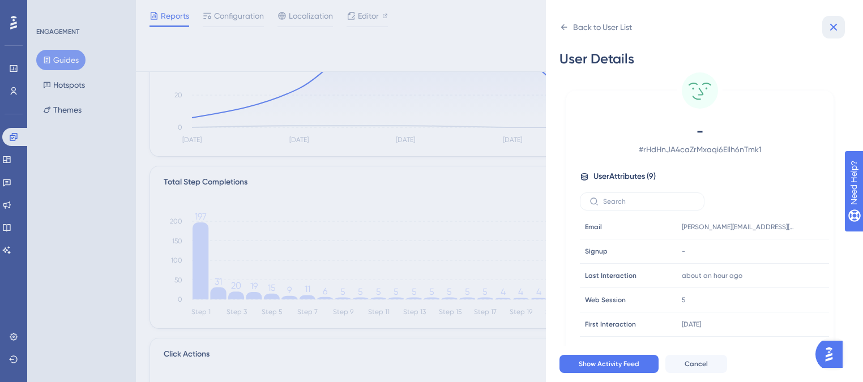
click at [827, 24] on icon at bounding box center [834, 27] width 14 height 14
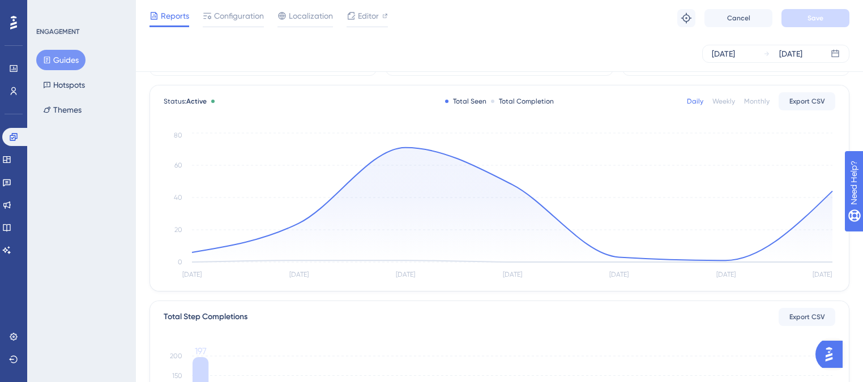
scroll to position [45, 0]
click at [53, 62] on button "Guides" at bounding box center [60, 60] width 49 height 20
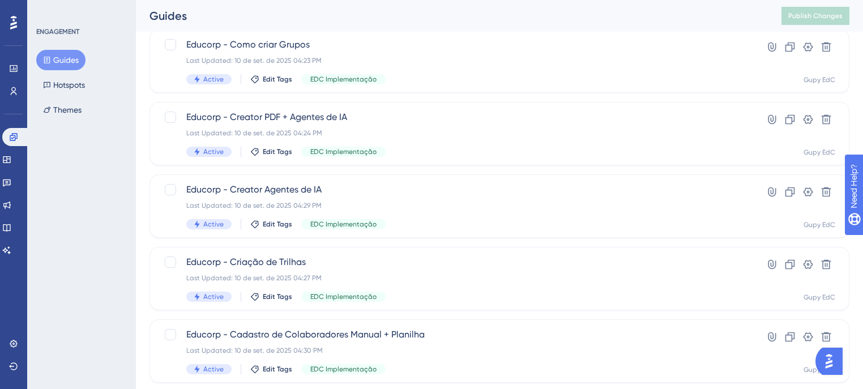
scroll to position [276, 0]
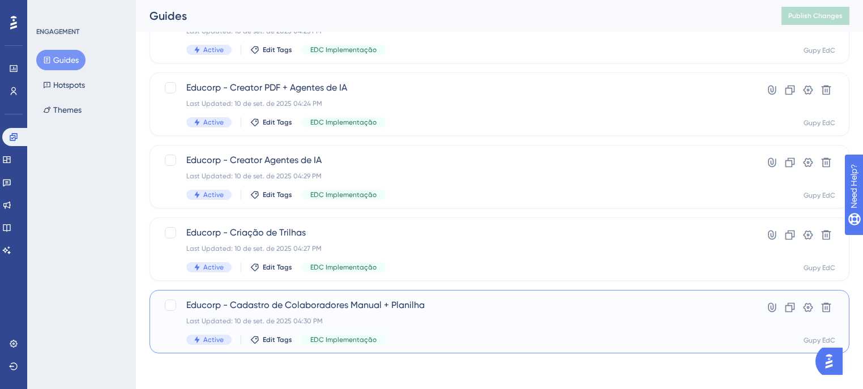
click at [477, 317] on div "Last Updated: 10 de set. de 2025 04:30 PM" at bounding box center [454, 321] width 536 height 9
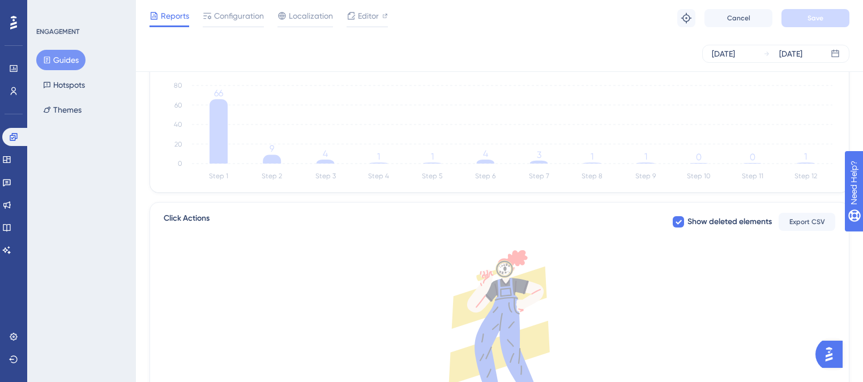
scroll to position [272, 0]
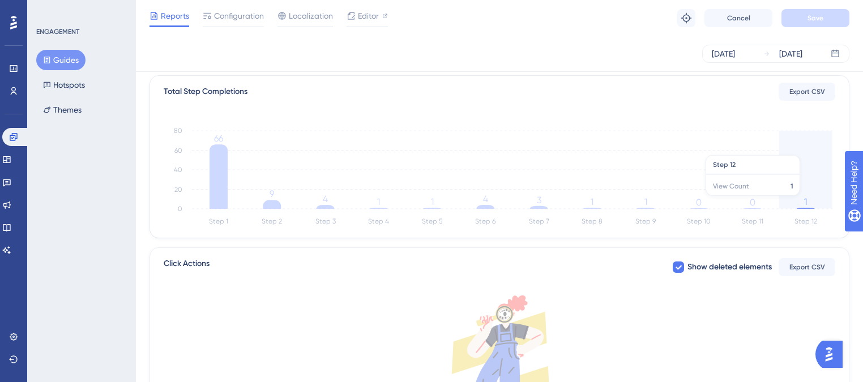
click at [802, 201] on icon "Step 1 Step 2 Step 3 Step 4 Step 5 Step 6 Step 7 Step 8 Step 9 Step 10 Step 11 …" at bounding box center [500, 175] width 672 height 108
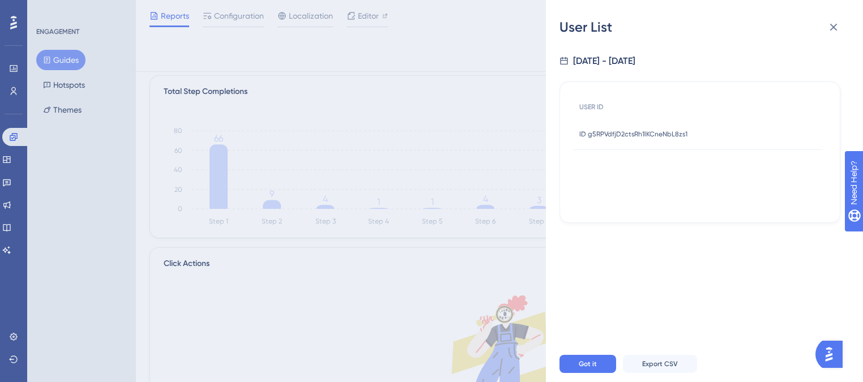
click at [636, 140] on div "ID g5RPVdfjD2ctsRh1lKCneNbL8zs1 ID g5RPVdfjD2ctsRh1lKCneNbL8zs1" at bounding box center [634, 134] width 108 height 32
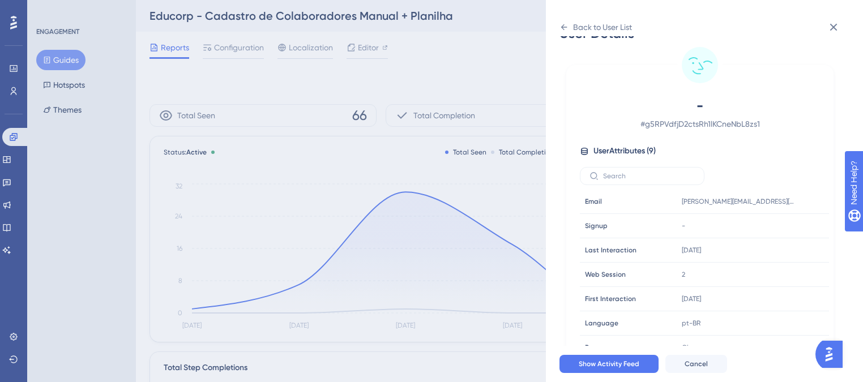
scroll to position [38, 0]
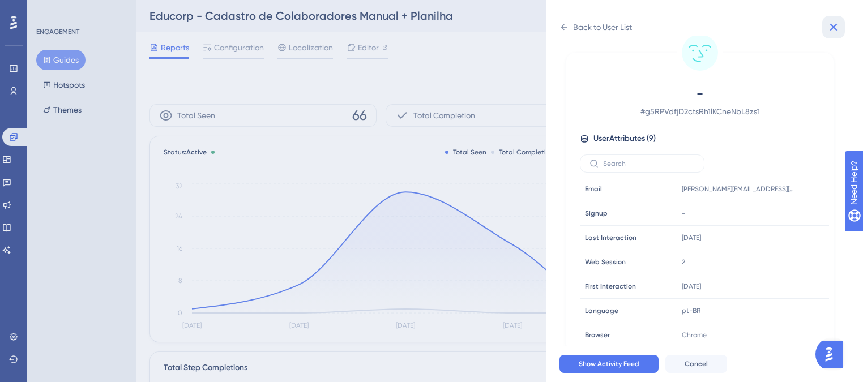
click at [834, 28] on icon at bounding box center [834, 27] width 7 height 7
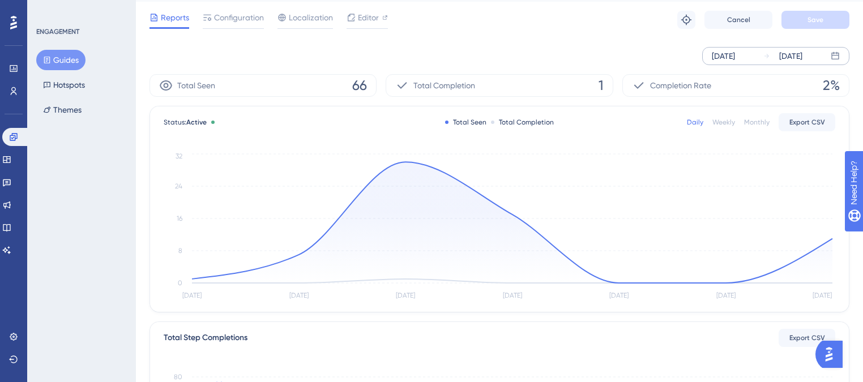
scroll to position [45, 0]
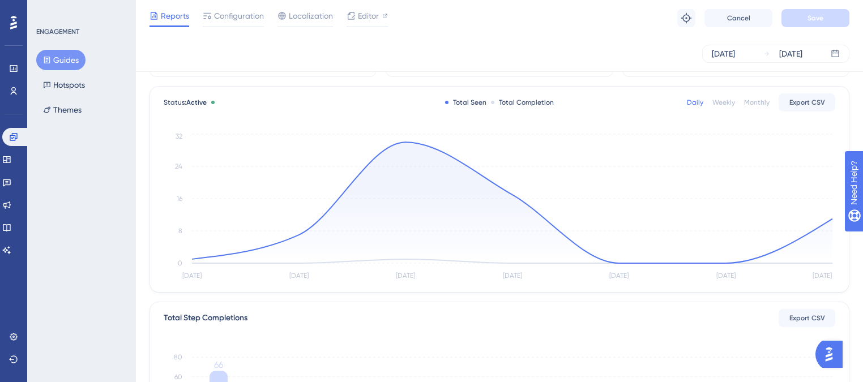
click at [57, 63] on button "Guides" at bounding box center [60, 60] width 49 height 20
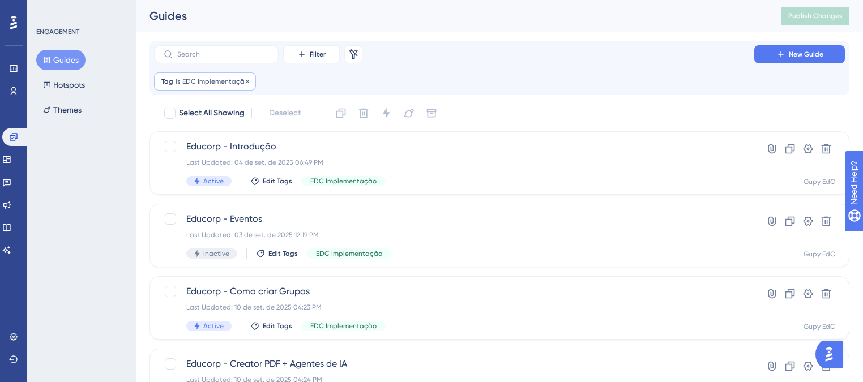
click at [233, 85] on span "EDC Implementação" at bounding box center [215, 81] width 66 height 9
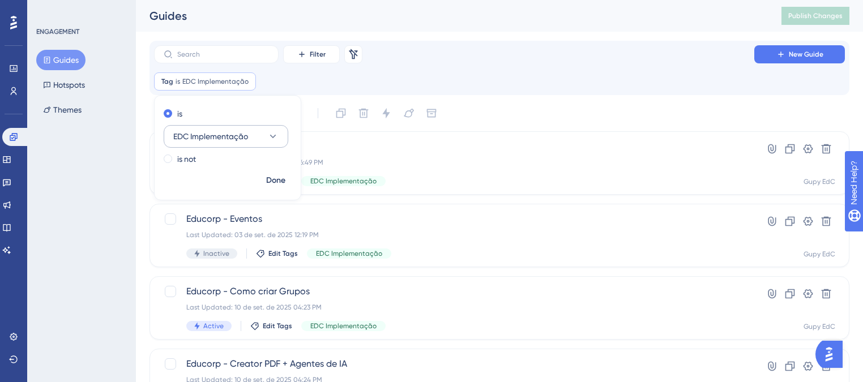
click at [211, 139] on span "EDC Implementação" at bounding box center [210, 137] width 75 height 14
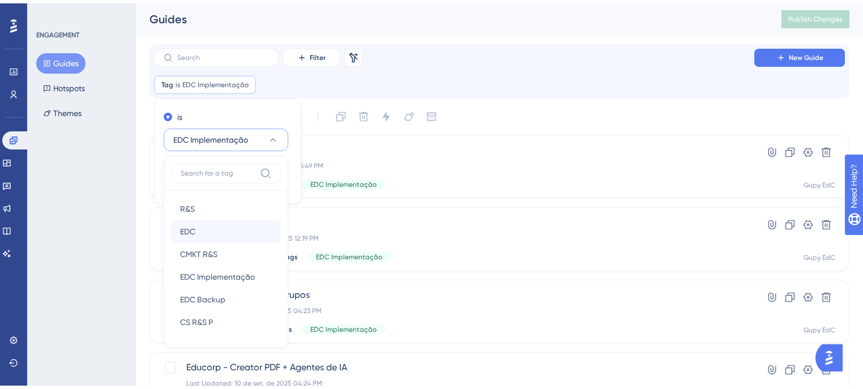
scroll to position [57, 0]
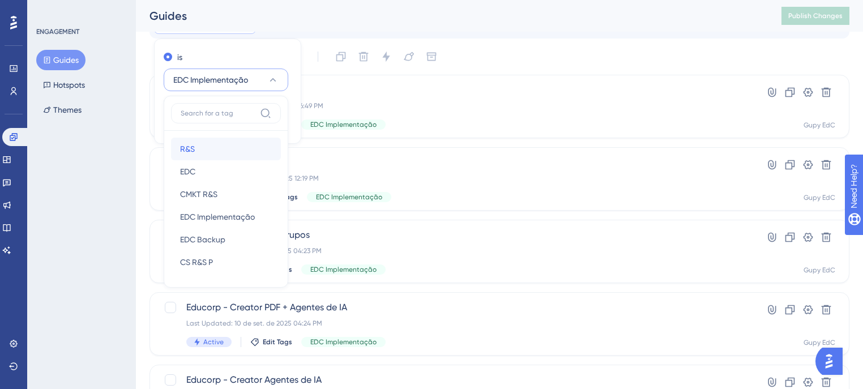
click at [202, 154] on div "R&S R&S" at bounding box center [226, 149] width 92 height 23
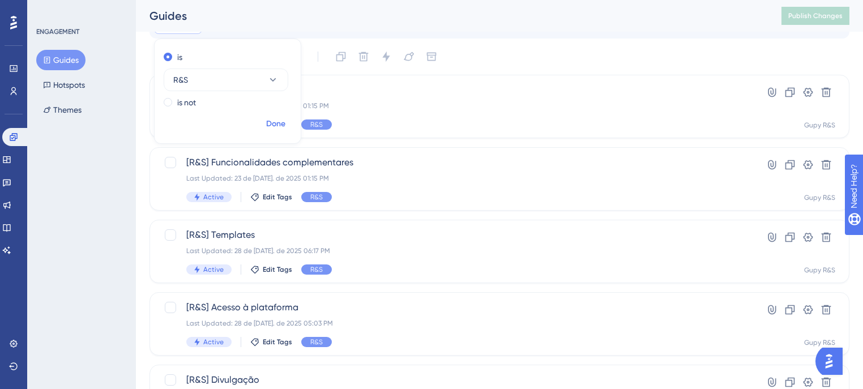
click at [269, 124] on span "Done" at bounding box center [275, 124] width 19 height 14
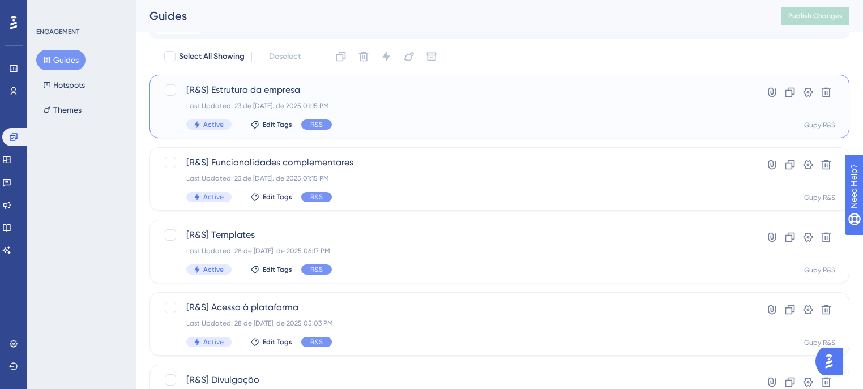
click at [379, 107] on div "Last Updated: 23 de [DATE]. de 2025 01:15 PM" at bounding box center [454, 105] width 536 height 9
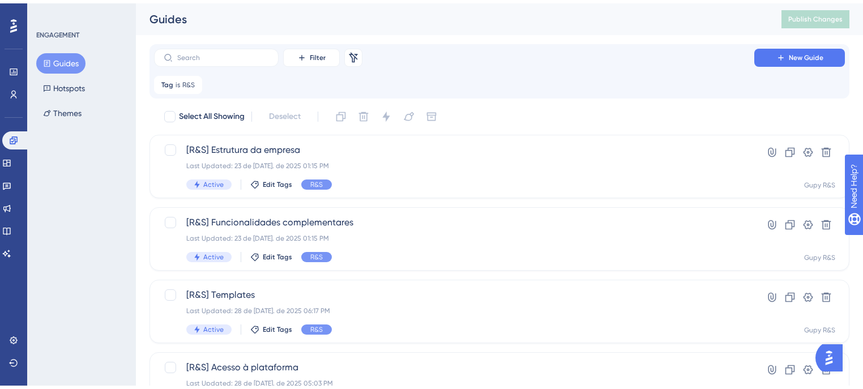
scroll to position [57, 0]
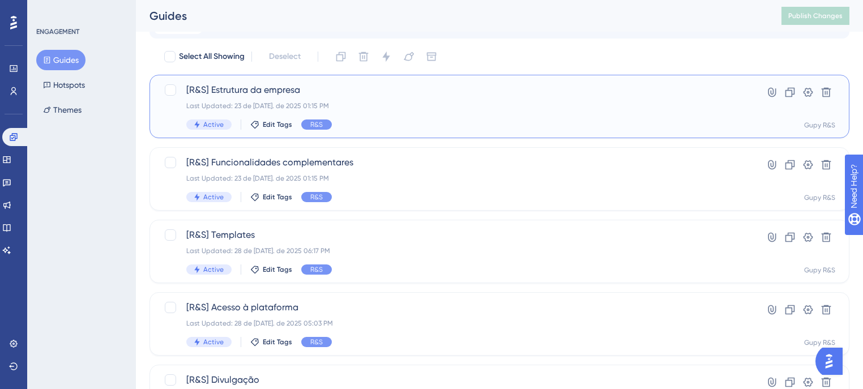
click at [391, 104] on div "Last Updated: 23 de [DATE]. de 2025 01:15 PM" at bounding box center [454, 105] width 536 height 9
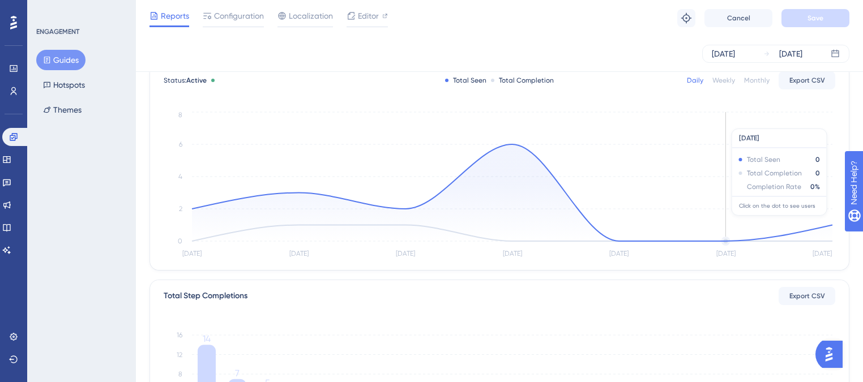
scroll to position [91, 0]
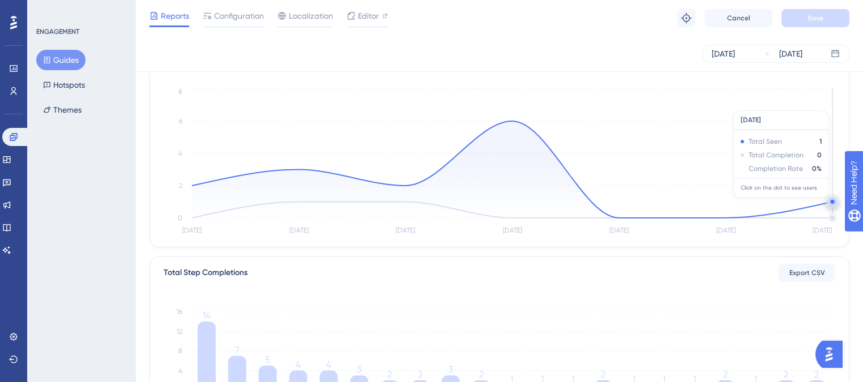
click at [832, 203] on circle at bounding box center [833, 202] width 4 height 4
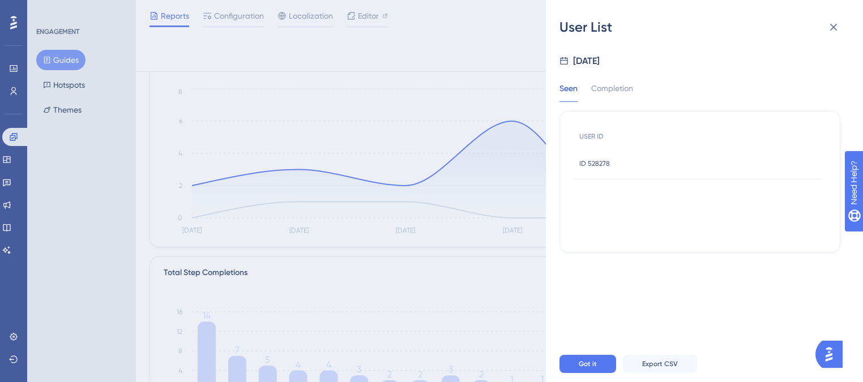
click at [615, 168] on div "ID 528278 ID 528278" at bounding box center [698, 164] width 249 height 32
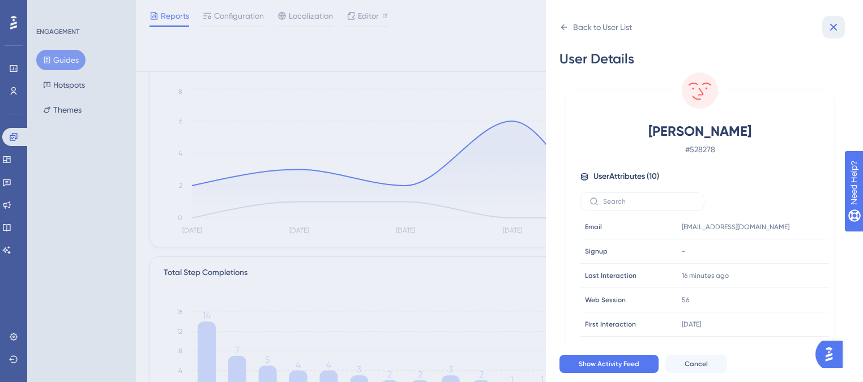
click at [830, 29] on icon at bounding box center [834, 27] width 14 height 14
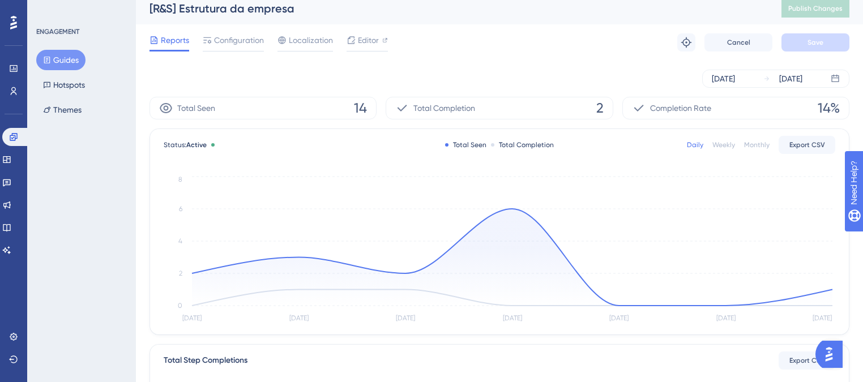
scroll to position [0, 0]
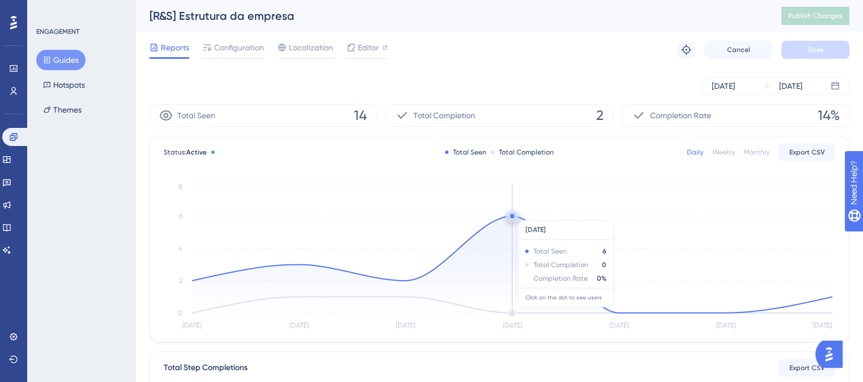
click at [512, 215] on circle at bounding box center [512, 216] width 4 height 4
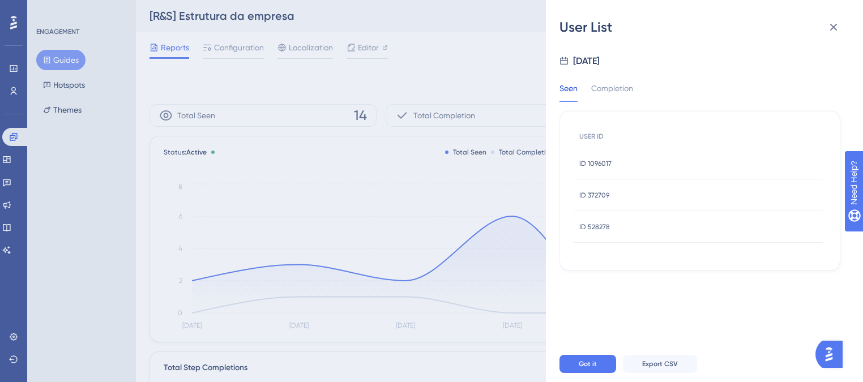
click at [604, 164] on span "ID 1096017" at bounding box center [596, 163] width 32 height 9
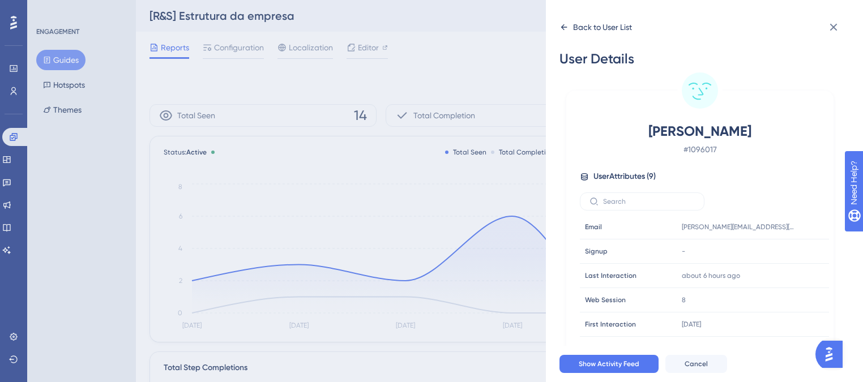
click at [565, 33] on div "Back to User List" at bounding box center [596, 27] width 73 height 18
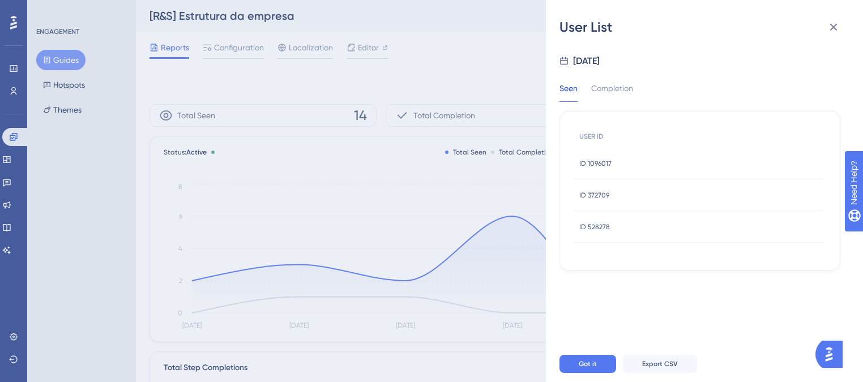
click at [605, 196] on span "ID 372709" at bounding box center [595, 195] width 30 height 9
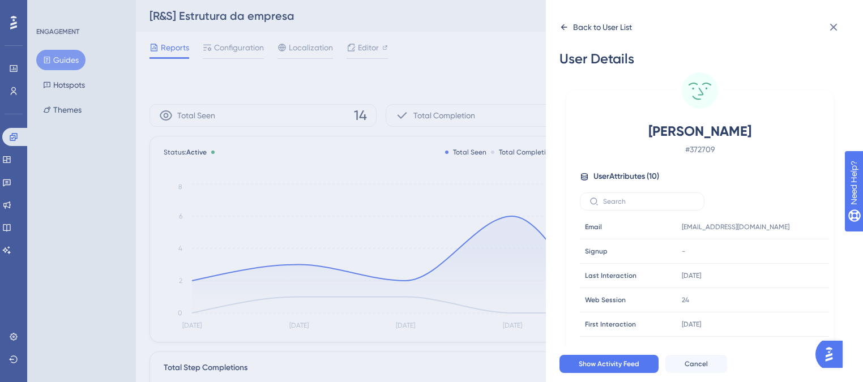
click at [564, 36] on div "Back to User List" at bounding box center [596, 27] width 73 height 18
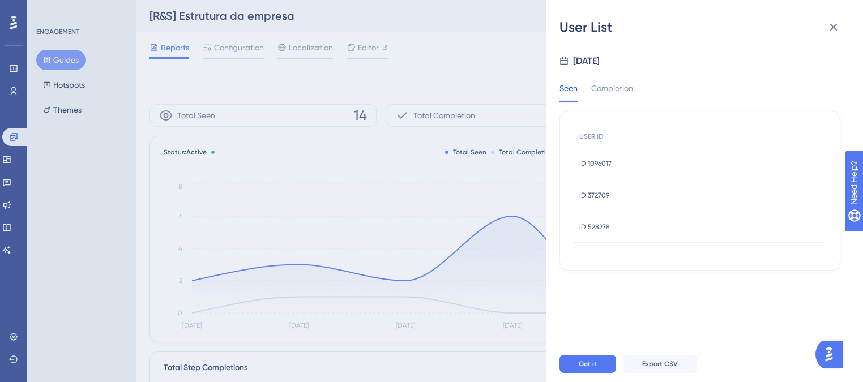
click at [601, 233] on div "ID 528278 ID 528278" at bounding box center [595, 227] width 31 height 32
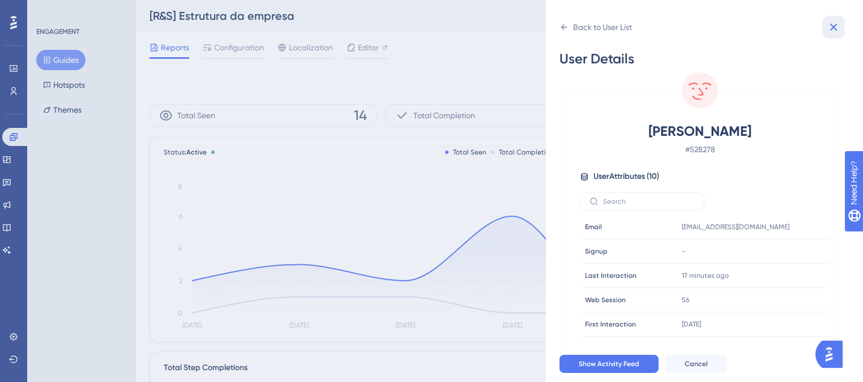
click at [837, 27] on icon at bounding box center [834, 27] width 14 height 14
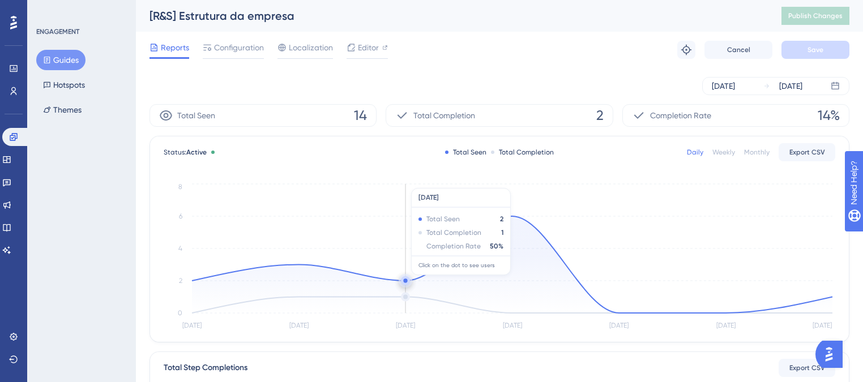
click at [407, 280] on circle at bounding box center [405, 281] width 4 height 4
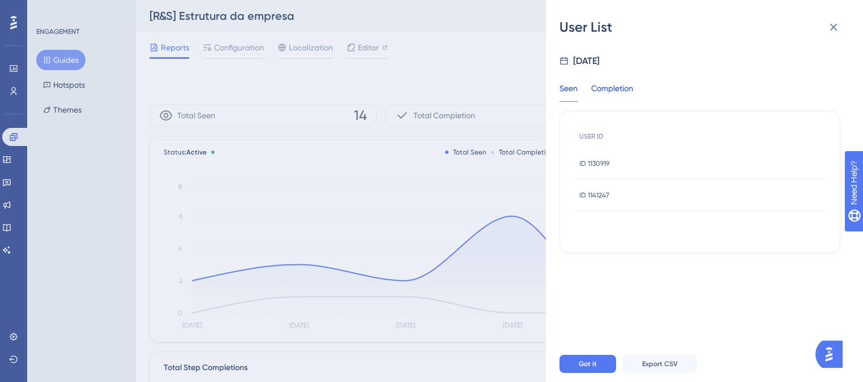
click at [624, 90] on div "Completion" at bounding box center [612, 92] width 42 height 20
click at [623, 170] on div "ID 1130919 ID 1130919" at bounding box center [698, 164] width 249 height 32
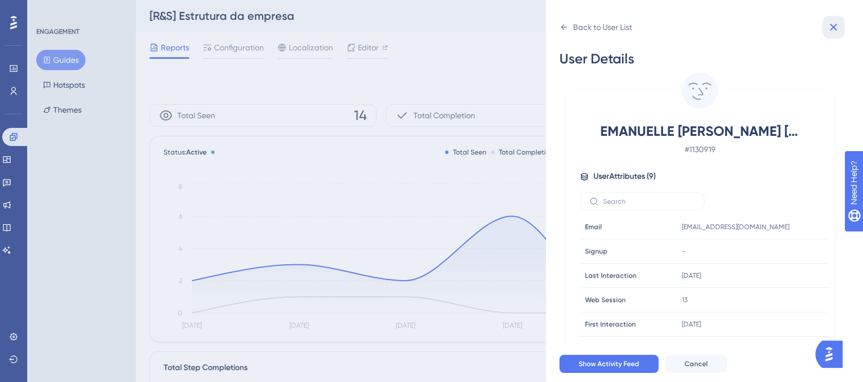
click at [838, 28] on icon at bounding box center [834, 27] width 14 height 14
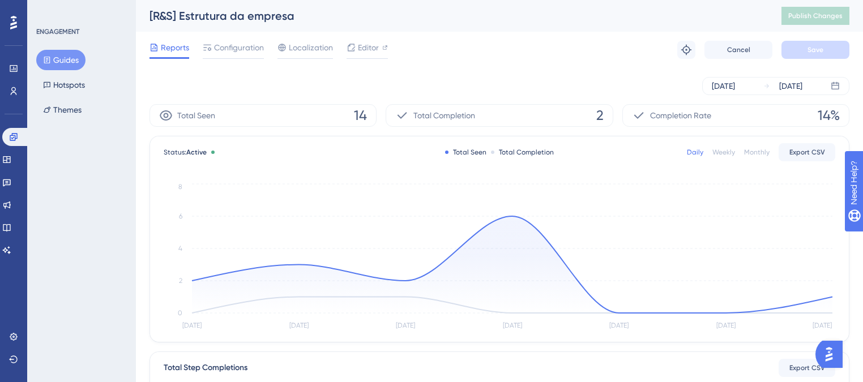
click at [83, 57] on button "Guides" at bounding box center [60, 60] width 49 height 20
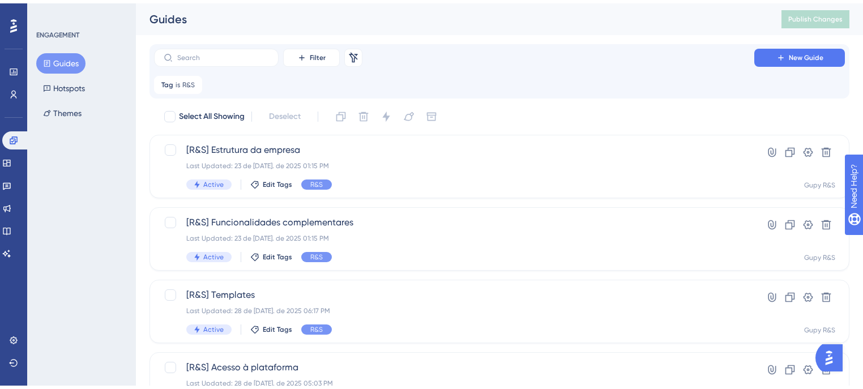
scroll to position [91, 0]
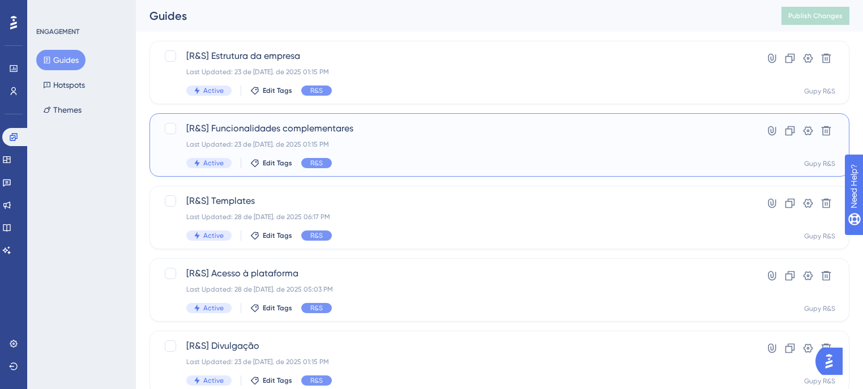
click at [444, 150] on div "[R&S] Funcionalidades complementares Last Updated: 23 de [DATE]. de 2025 01:15 …" at bounding box center [454, 145] width 536 height 46
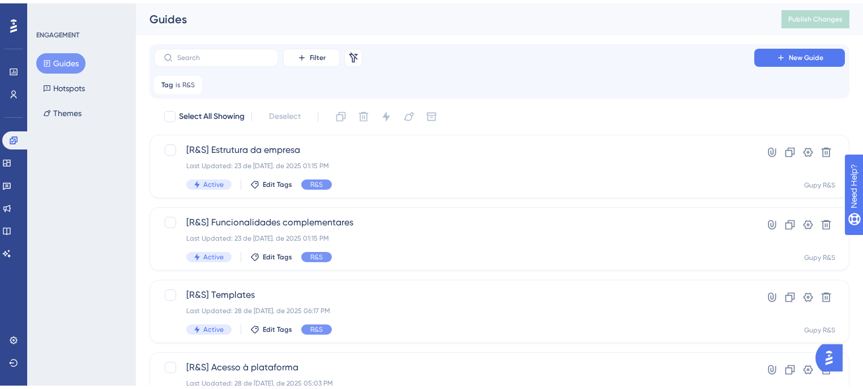
scroll to position [91, 0]
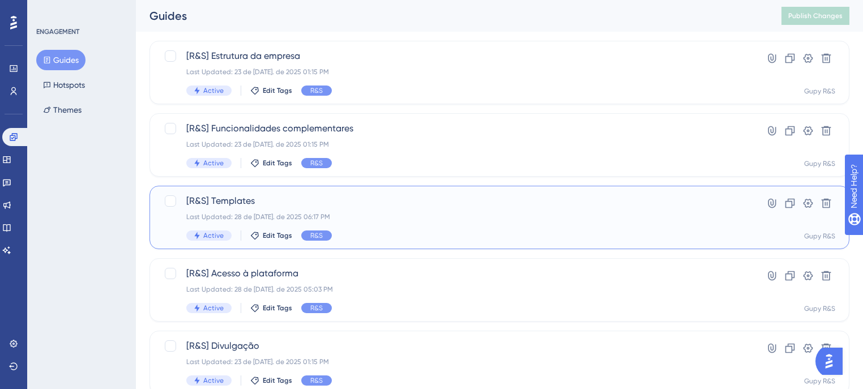
click at [402, 234] on div "Active Edit Tags R&S" at bounding box center [454, 236] width 536 height 10
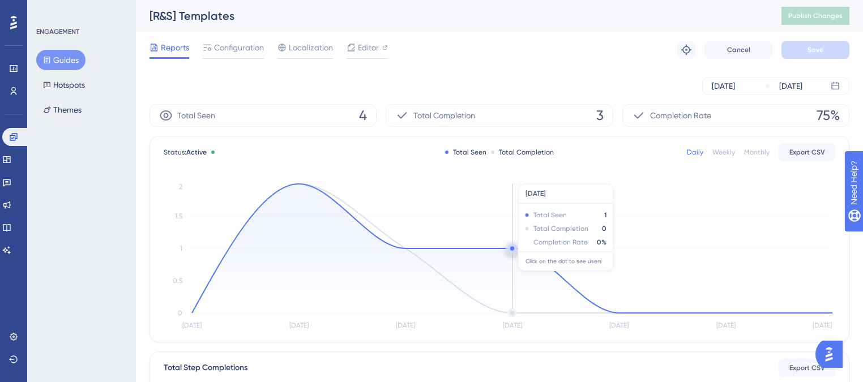
click at [516, 252] on icon at bounding box center [512, 248] width 641 height 129
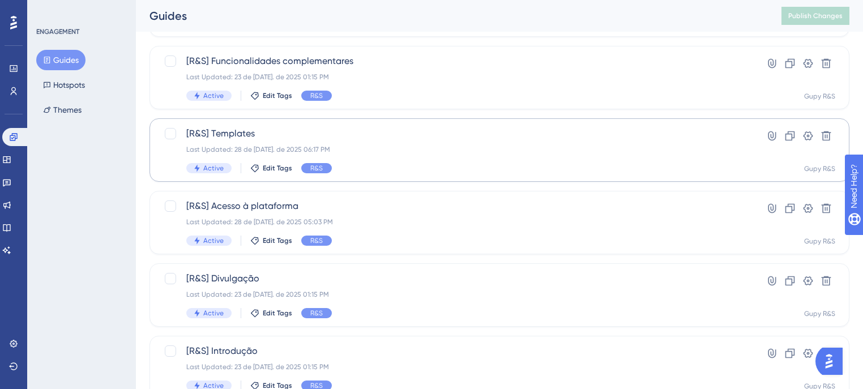
scroll to position [181, 0]
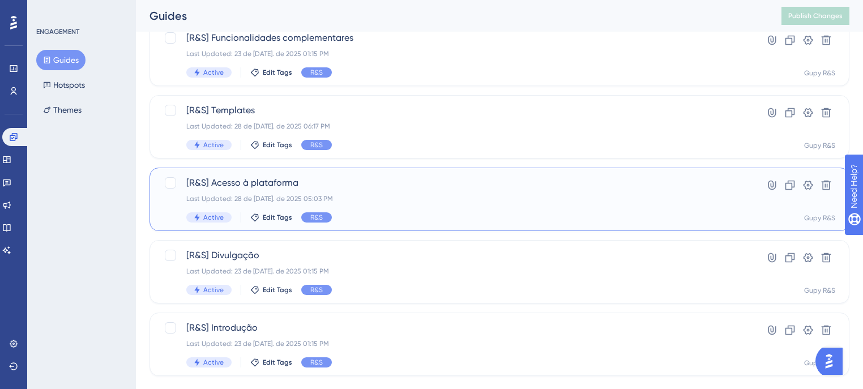
click at [368, 185] on span "[R&S] Acesso à plataforma" at bounding box center [454, 183] width 536 height 14
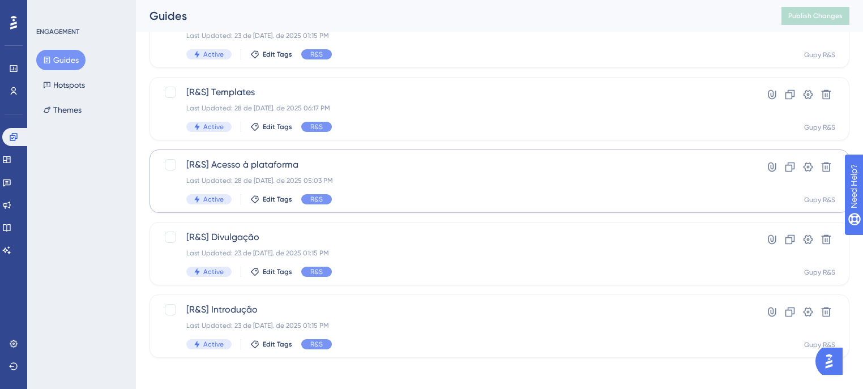
scroll to position [204, 0]
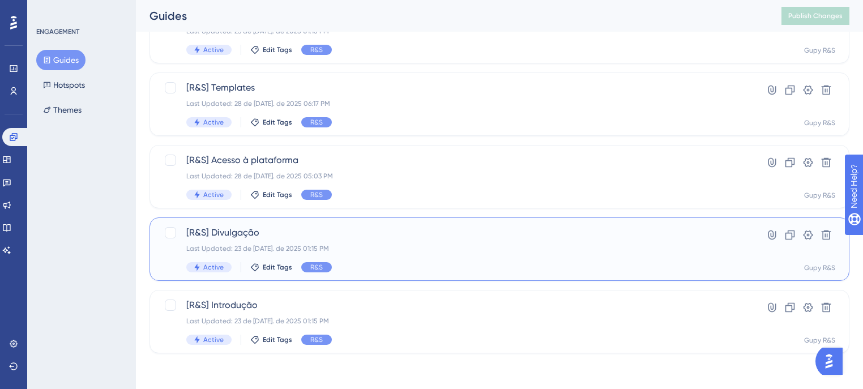
click at [356, 246] on div "Last Updated: 23 de [DATE]. de 2025 01:15 PM" at bounding box center [454, 248] width 536 height 9
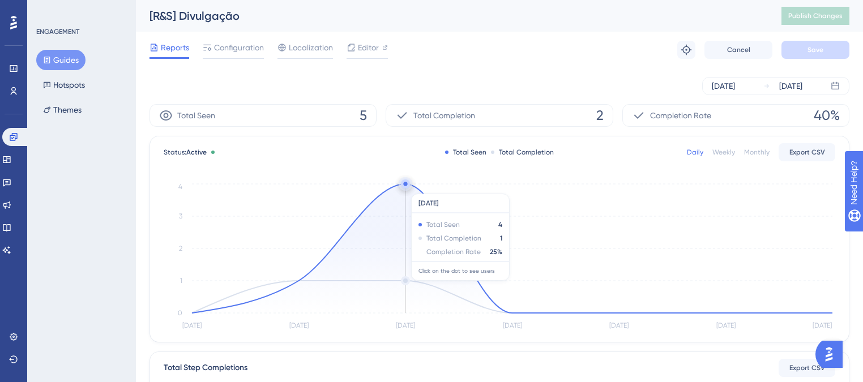
click at [406, 188] on circle at bounding box center [405, 184] width 9 height 9
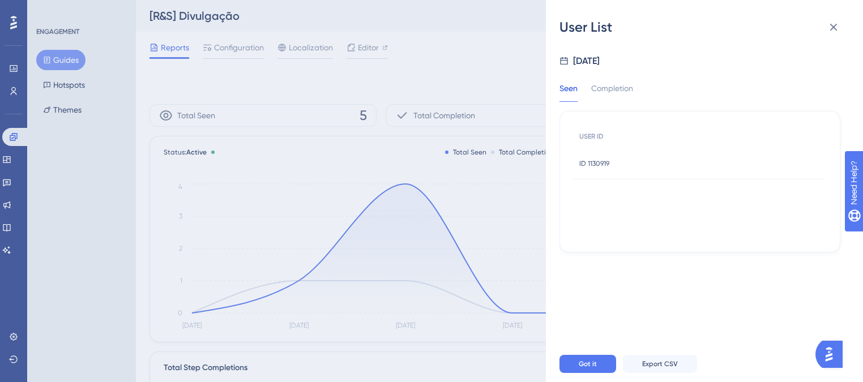
click at [605, 75] on div "Seen Completion USER ID ID 1130919 ID 1130919" at bounding box center [700, 160] width 281 height 185
click at [610, 90] on div "Completion" at bounding box center [612, 92] width 42 height 20
click at [602, 168] on div "ID 1130919 ID 1130919" at bounding box center [595, 164] width 30 height 32
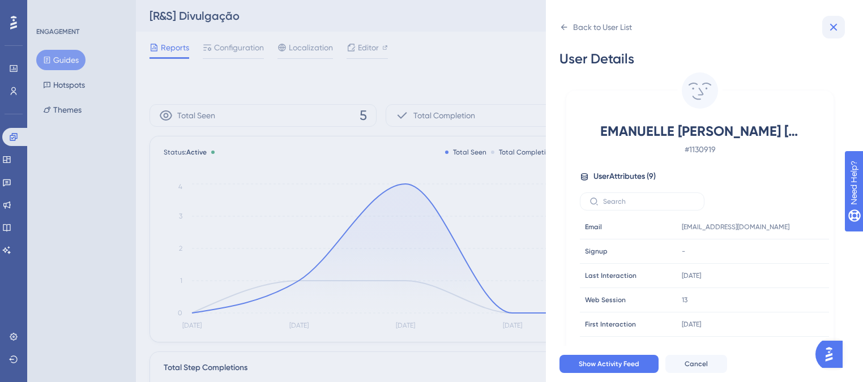
click at [837, 24] on icon at bounding box center [834, 27] width 7 height 7
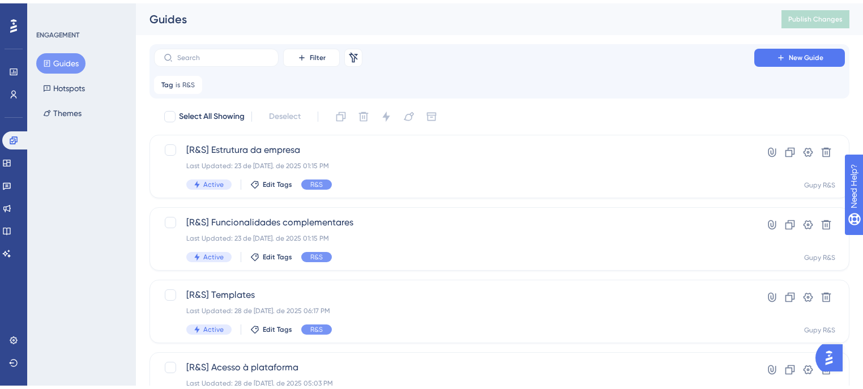
scroll to position [204, 0]
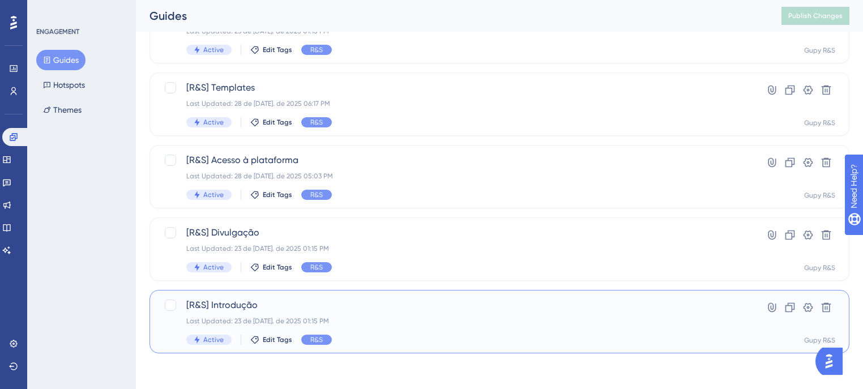
click at [359, 313] on div "[R&S] Introdução Last Updated: 23 de [DATE]. de 2025 01:15 PM Active Edit Tags …" at bounding box center [454, 322] width 536 height 46
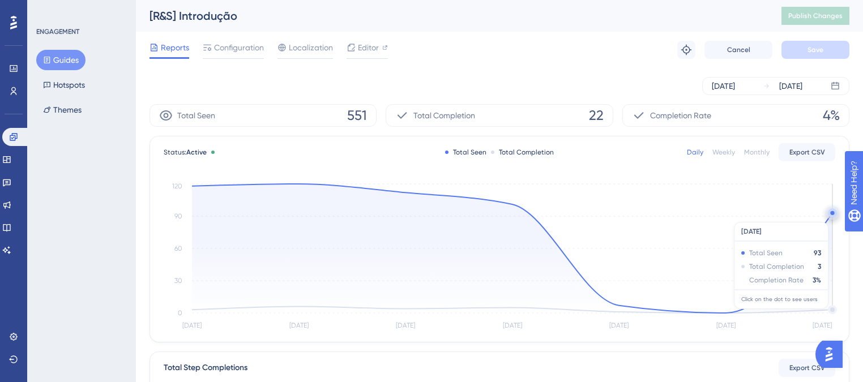
click at [829, 215] on circle at bounding box center [832, 212] width 9 height 9
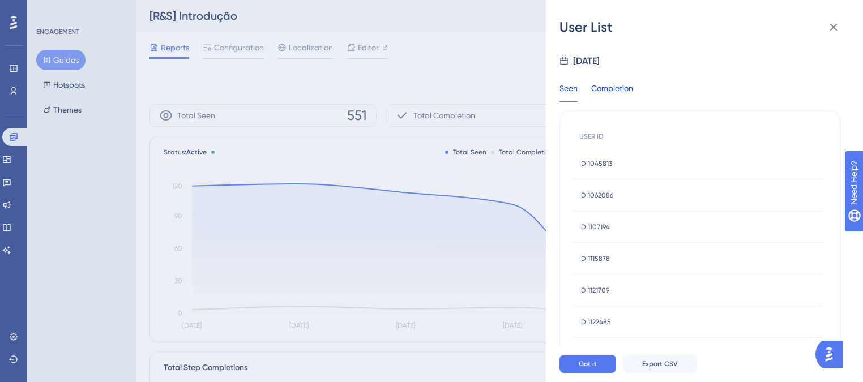
click at [619, 92] on div "Completion" at bounding box center [612, 92] width 42 height 20
click at [619, 165] on div "ID 1107196 ID 1107196" at bounding box center [698, 164] width 249 height 32
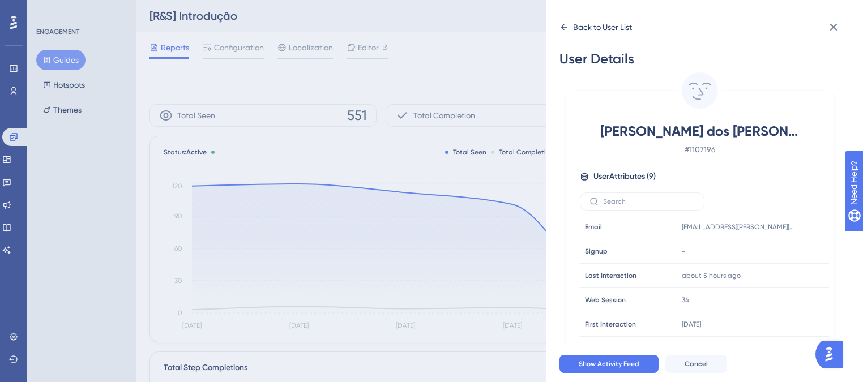
click at [568, 24] on icon at bounding box center [564, 27] width 9 height 9
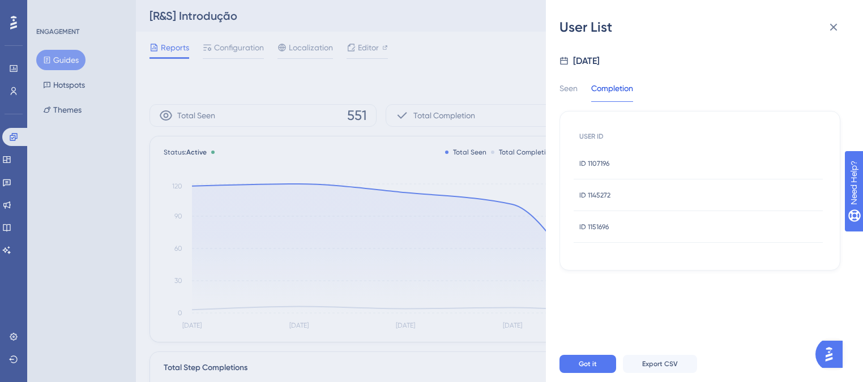
click at [614, 197] on div "ID 1145272 ID 1145272" at bounding box center [698, 196] width 249 height 32
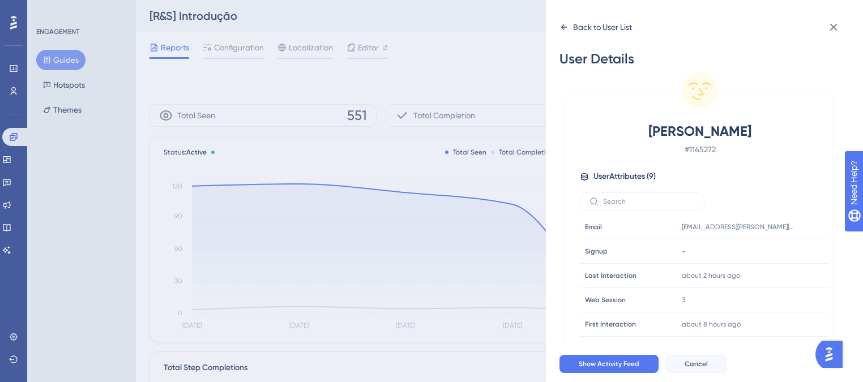
click at [564, 27] on icon at bounding box center [564, 27] width 9 height 9
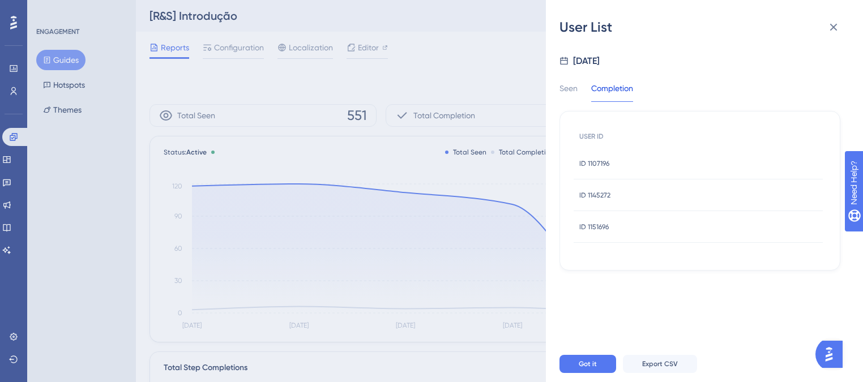
click at [614, 223] on div "ID 1151696 ID 1151696" at bounding box center [698, 227] width 249 height 32
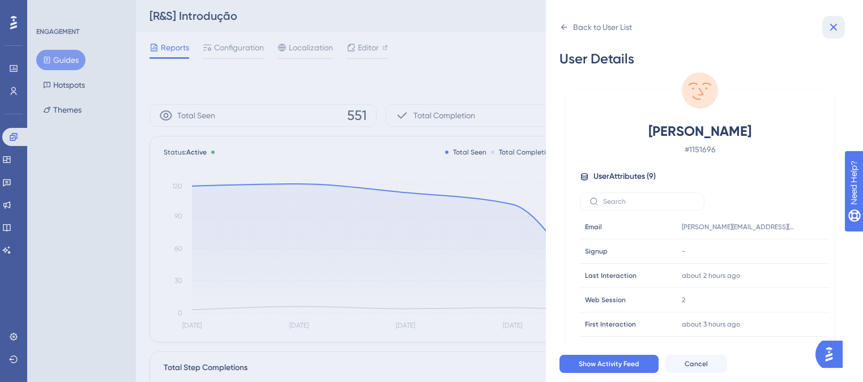
click at [831, 31] on icon at bounding box center [834, 27] width 14 height 14
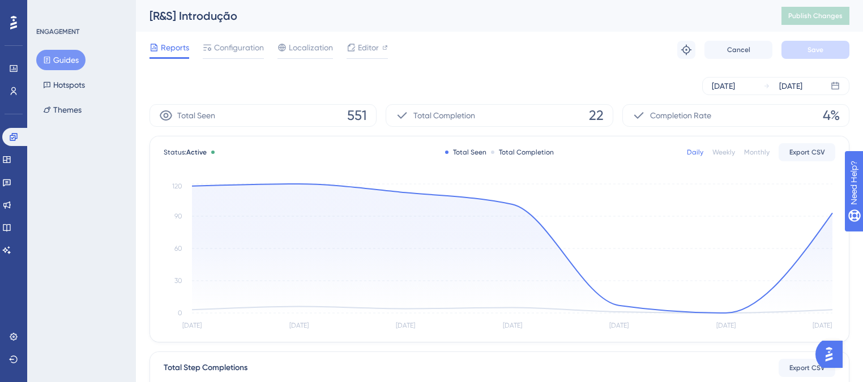
click at [70, 57] on button "Guides" at bounding box center [60, 60] width 49 height 20
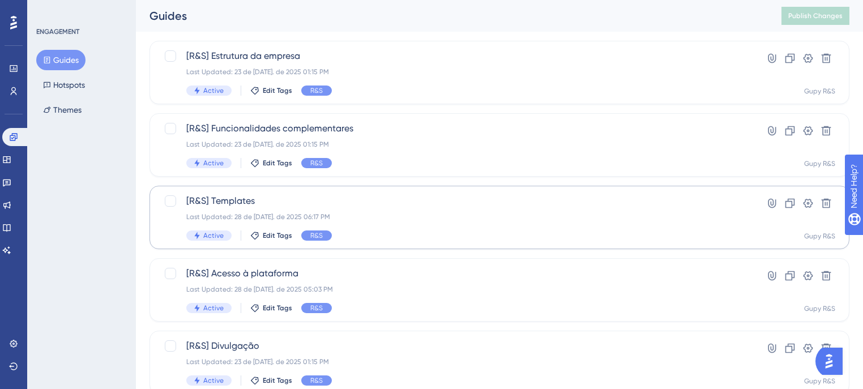
scroll to position [204, 0]
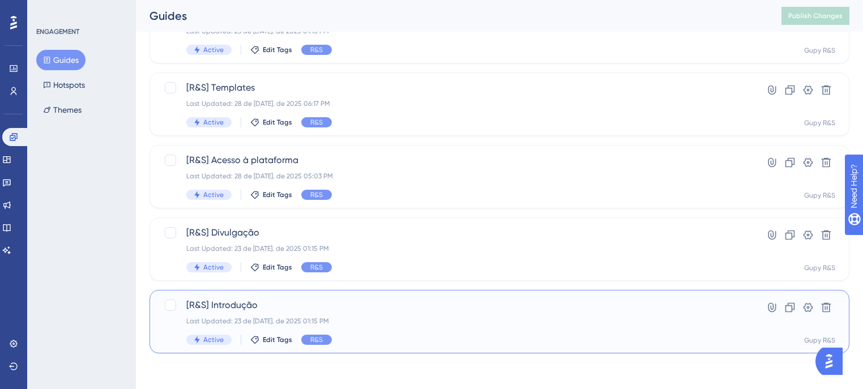
click at [390, 314] on div "[R&S] Introdução Last Updated: 23 de [DATE]. de 2025 01:15 PM Active Edit Tags …" at bounding box center [454, 322] width 536 height 46
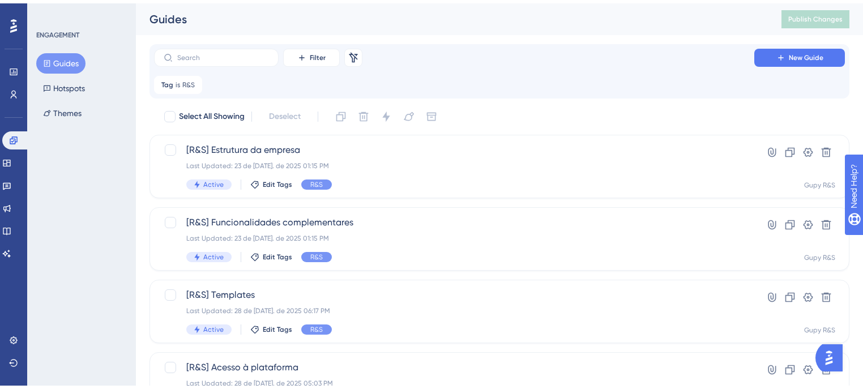
scroll to position [204, 0]
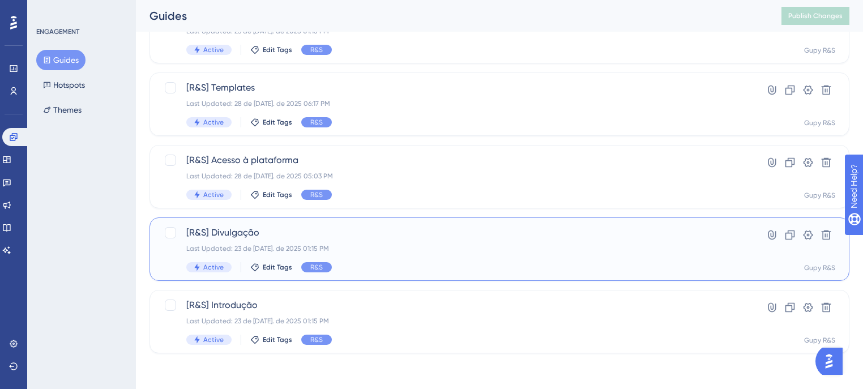
click at [412, 251] on div "Last Updated: 23 de [DATE]. de 2025 01:15 PM" at bounding box center [454, 248] width 536 height 9
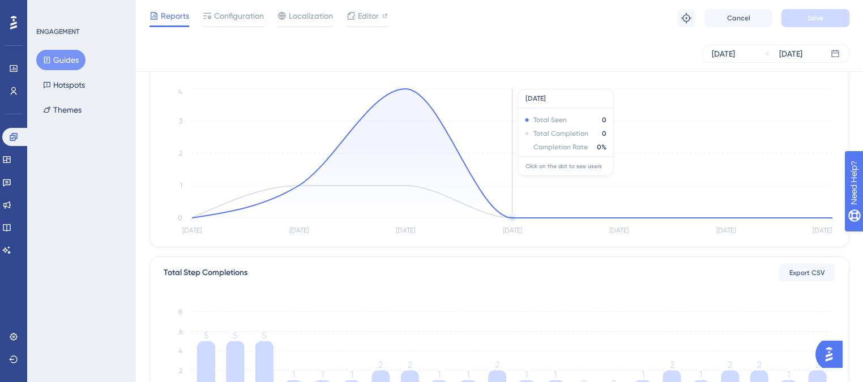
scroll to position [45, 0]
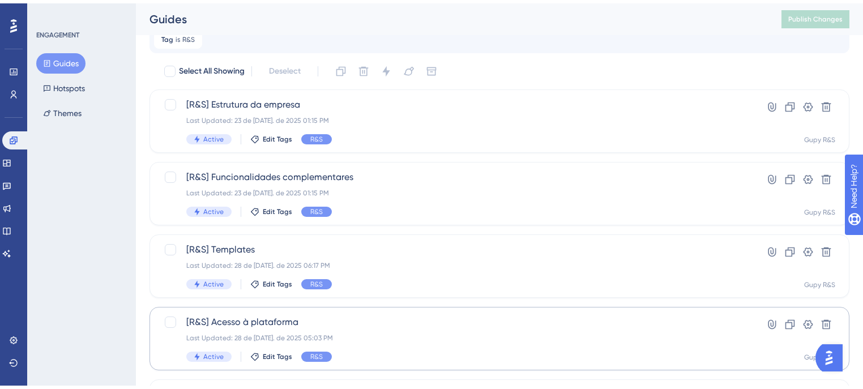
scroll to position [204, 0]
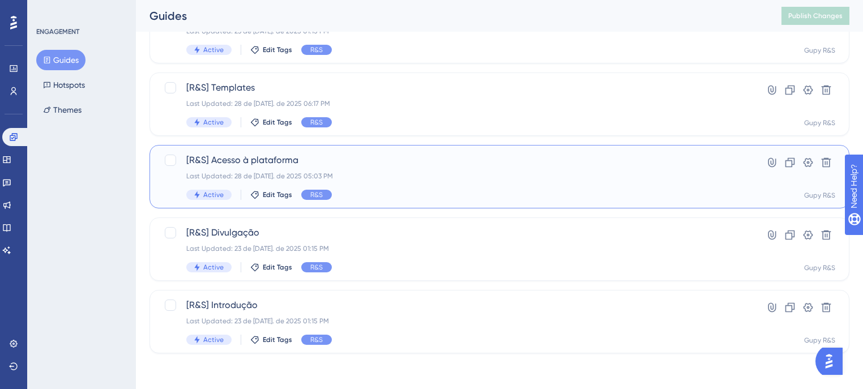
click at [433, 174] on div "Last Updated: 28 de [DATE]. de 2025 05:03 PM" at bounding box center [454, 176] width 536 height 9
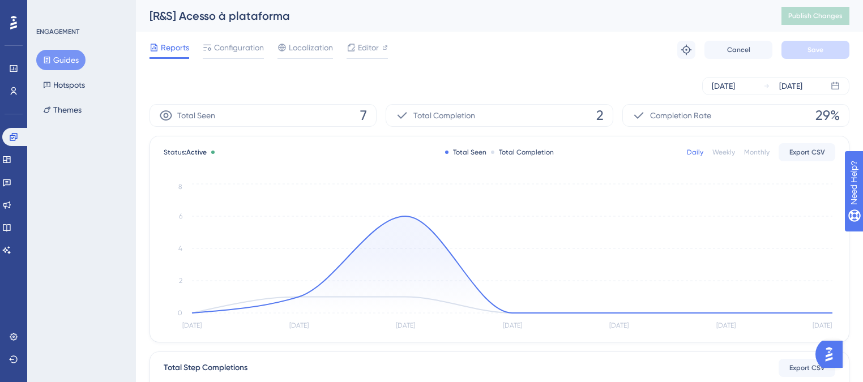
scroll to position [45, 0]
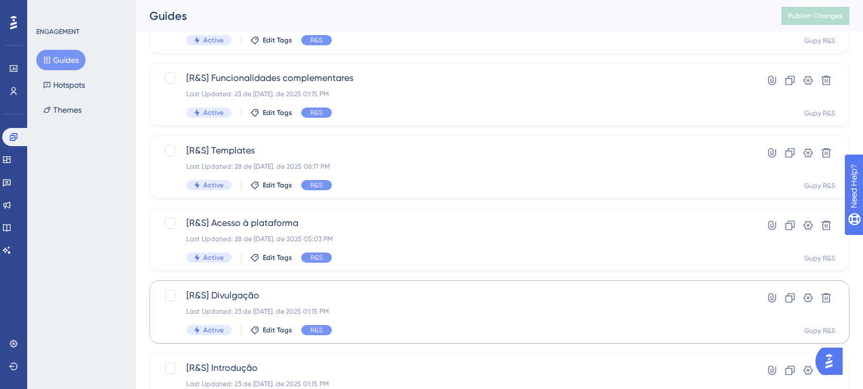
scroll to position [113, 0]
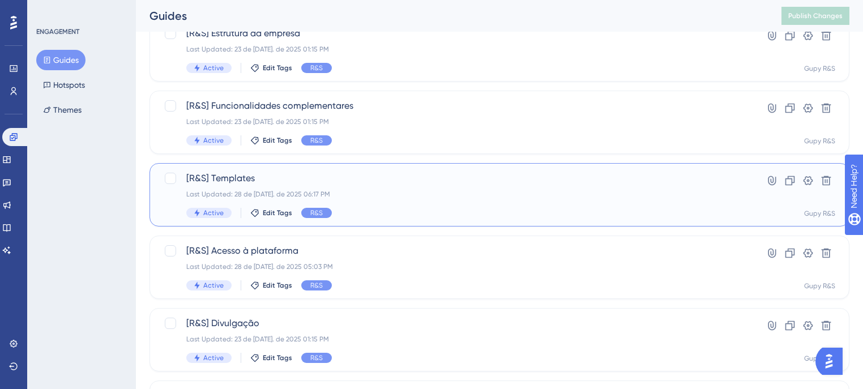
click at [389, 188] on div "[R&S] Templates Last Updated: 28 de [DATE]. de 2025 06:17 PM Active Edit Tags R…" at bounding box center [454, 195] width 536 height 46
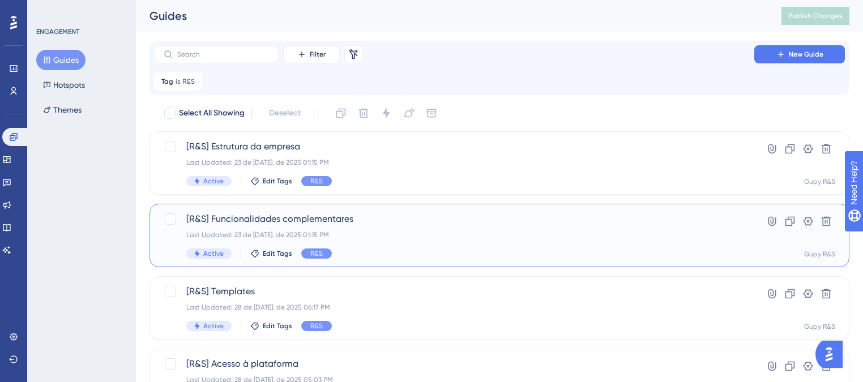
click at [385, 228] on div "[R&S] Funcionalidades complementares Last Updated: 23 de [DATE]. de 2025 01:15 …" at bounding box center [454, 235] width 536 height 46
click at [377, 160] on div "Last Updated: 23 de [DATE]. de 2025 01:15 PM" at bounding box center [454, 162] width 536 height 9
click at [14, 97] on link at bounding box center [13, 91] width 9 height 18
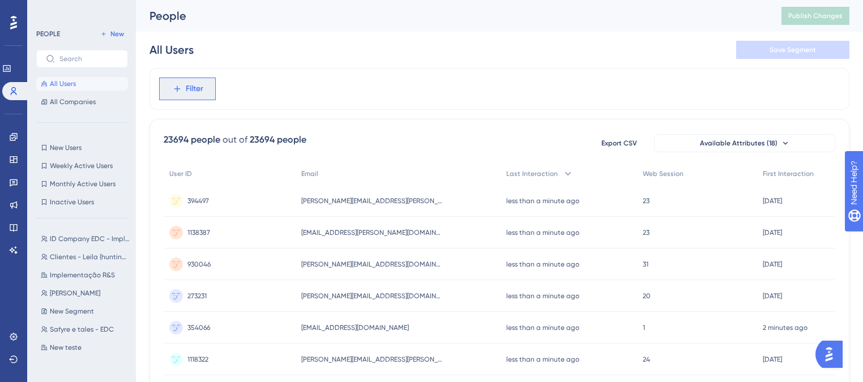
click at [199, 86] on span "Filter" at bounding box center [195, 89] width 18 height 14
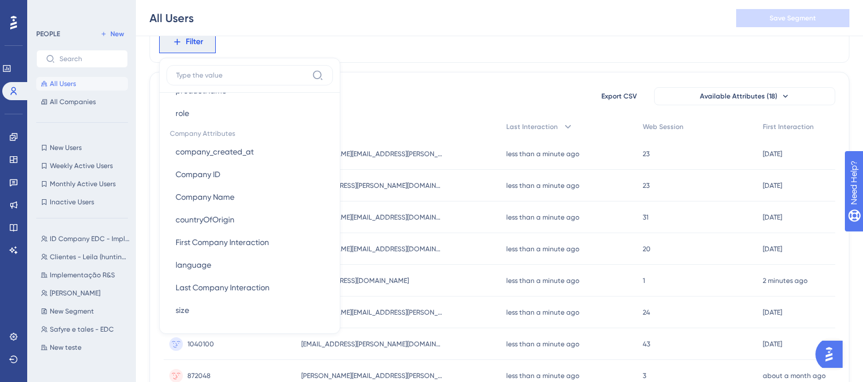
scroll to position [726, 0]
click at [220, 308] on button "size size" at bounding box center [250, 309] width 167 height 23
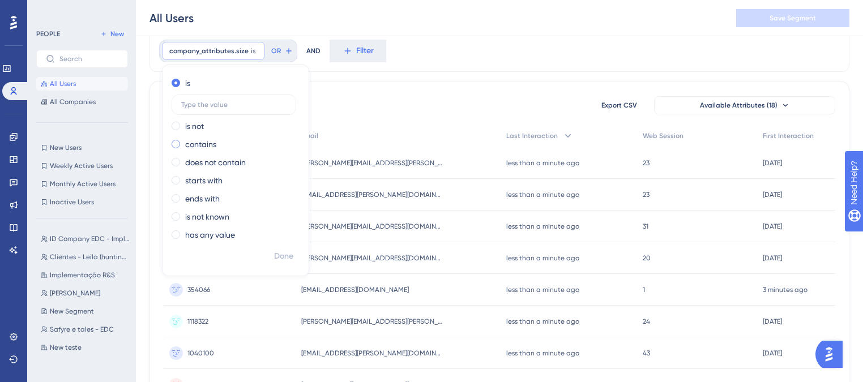
scroll to position [0, 0]
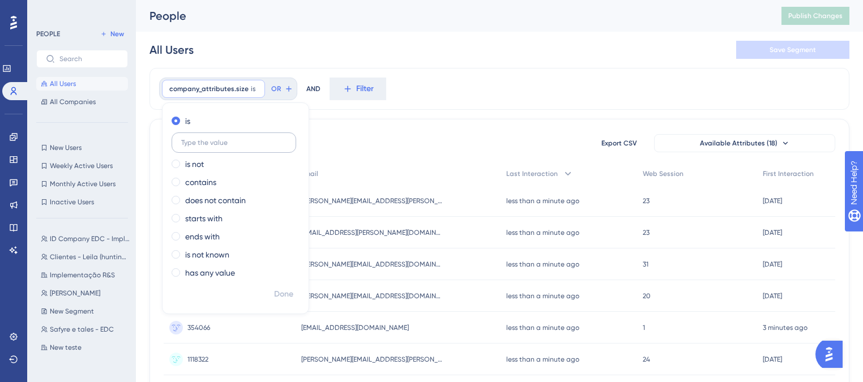
click at [239, 139] on input "text" at bounding box center [233, 143] width 105 height 8
click at [253, 90] on icon at bounding box center [256, 89] width 7 height 7
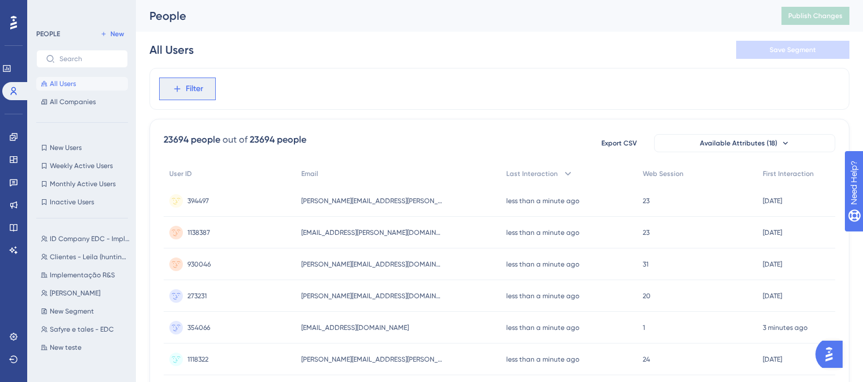
click at [184, 97] on button "Filter" at bounding box center [187, 89] width 57 height 23
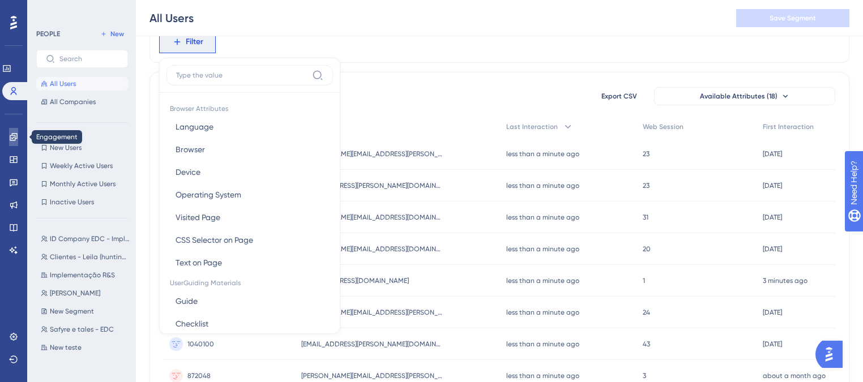
click at [18, 136] on link at bounding box center [13, 137] width 9 height 18
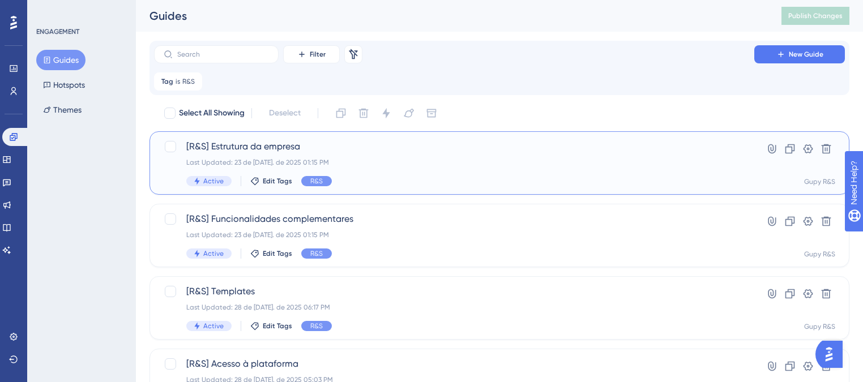
click at [470, 173] on div "[R&S] Estrutura da empresa Last Updated: 23 de [DATE]. de 2025 01:15 PM Active …" at bounding box center [454, 163] width 536 height 46
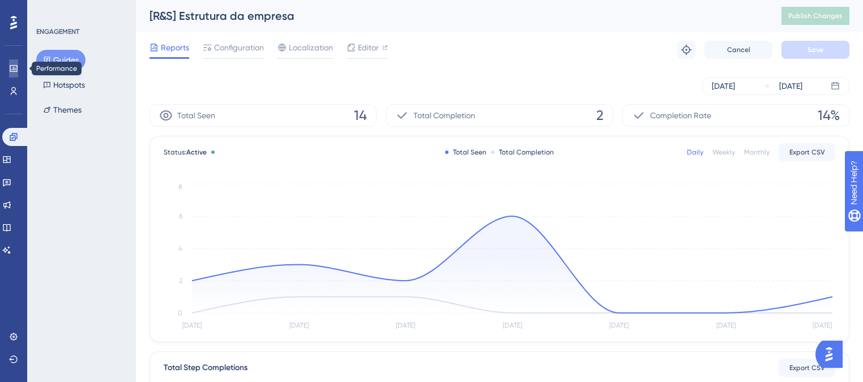
click at [18, 70] on link at bounding box center [13, 68] width 9 height 18
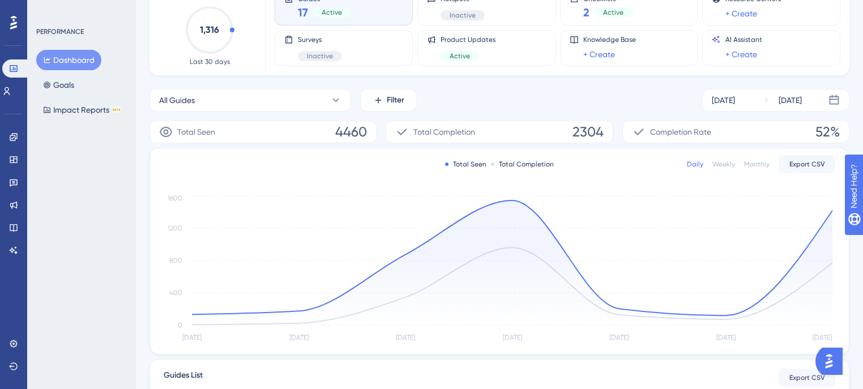
scroll to position [181, 0]
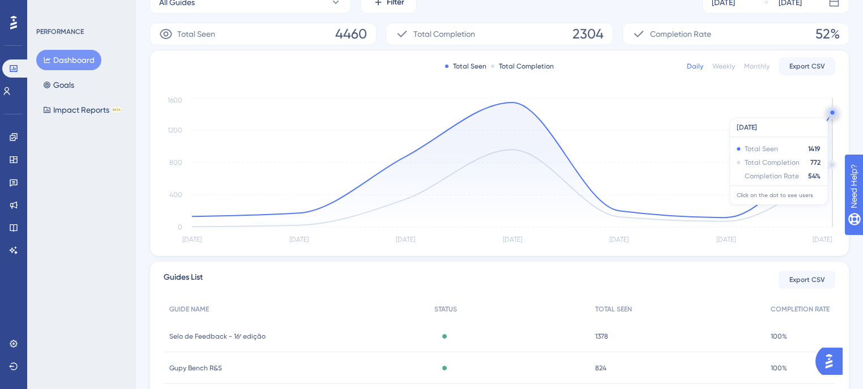
click at [832, 112] on circle at bounding box center [833, 112] width 4 height 4
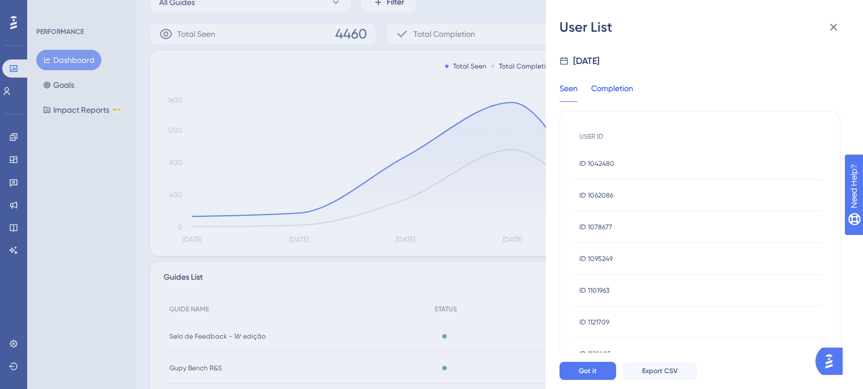
click at [604, 87] on div "Completion" at bounding box center [612, 92] width 42 height 20
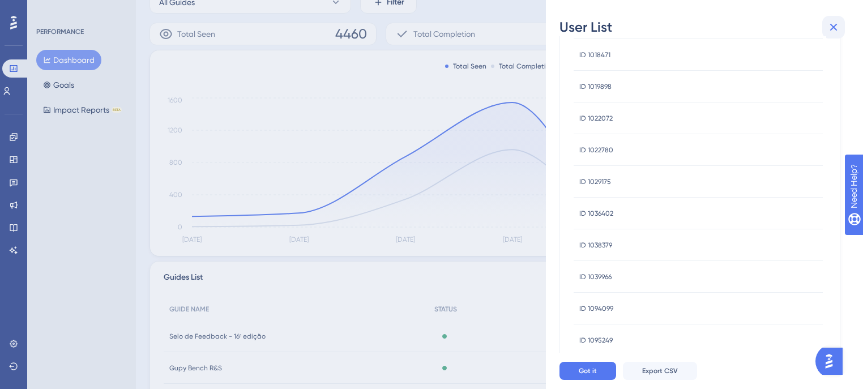
click at [825, 32] on button at bounding box center [834, 27] width 23 height 23
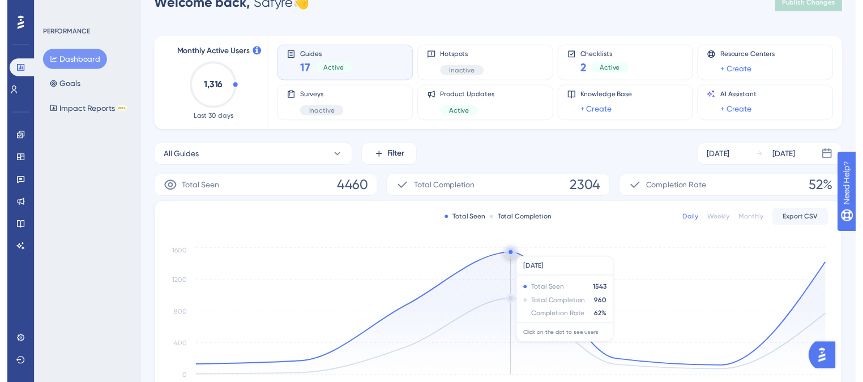
scroll to position [0, 0]
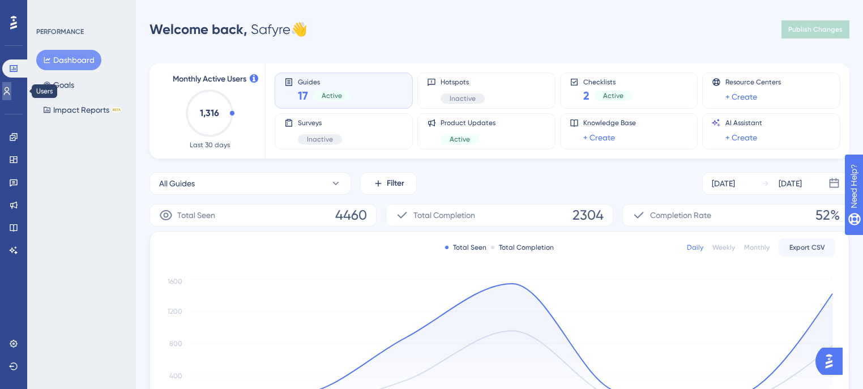
click at [11, 91] on icon at bounding box center [6, 91] width 9 height 9
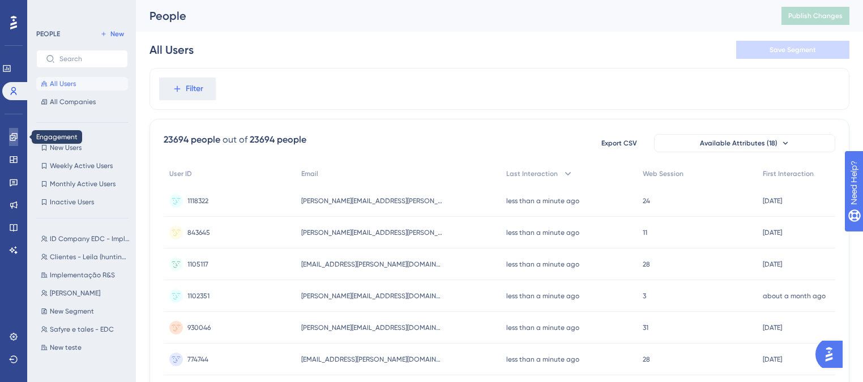
click at [11, 140] on icon at bounding box center [13, 137] width 9 height 9
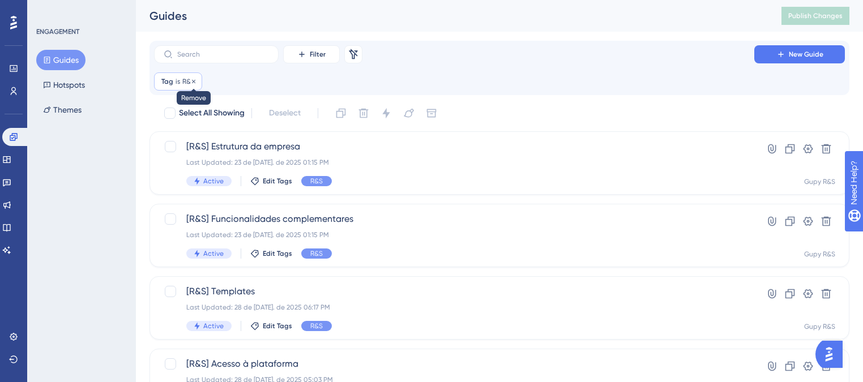
click at [190, 83] on icon at bounding box center [193, 81] width 7 height 7
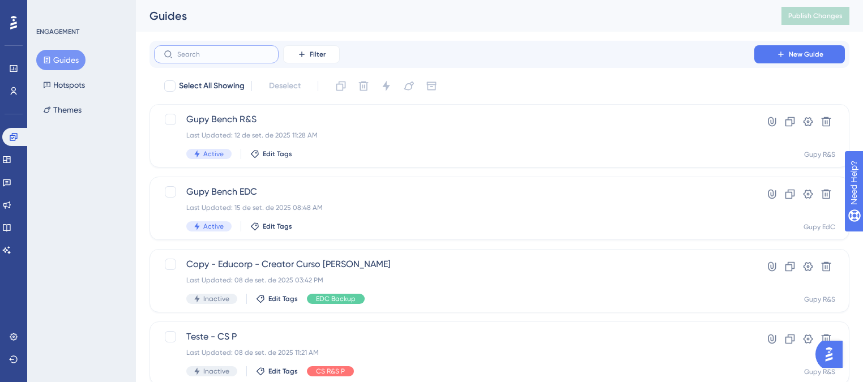
click at [196, 52] on input "text" at bounding box center [223, 54] width 92 height 8
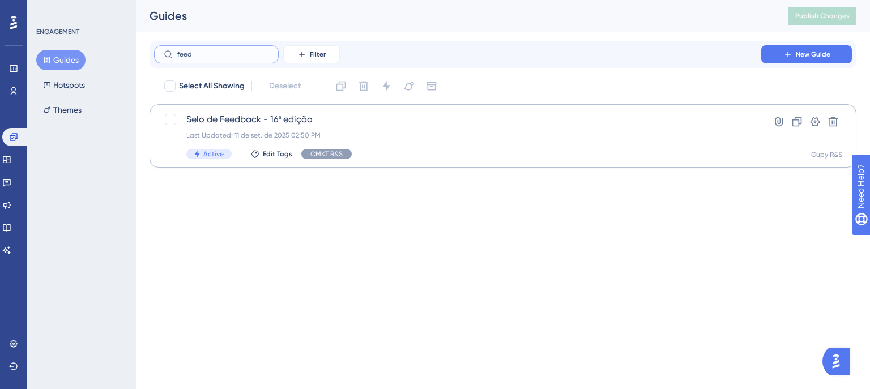
type input "feed"
click at [413, 144] on div "Selo de Feedback - 16ª edição Last Updated: 11 de set. de 2025 02:50 PM Active …" at bounding box center [457, 136] width 543 height 46
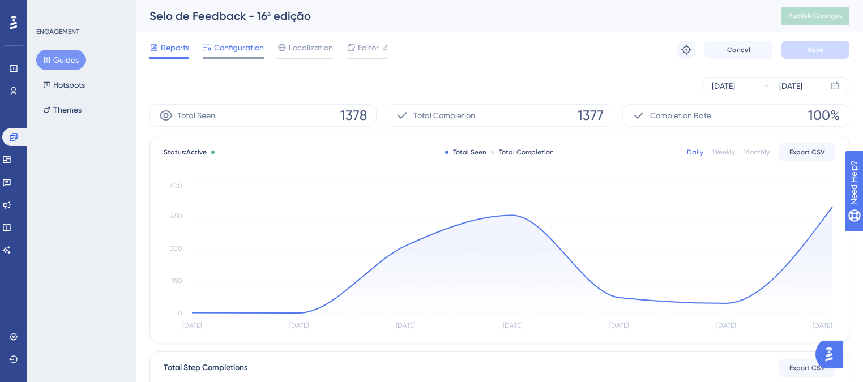
click at [245, 48] on span "Configuration" at bounding box center [239, 48] width 50 height 14
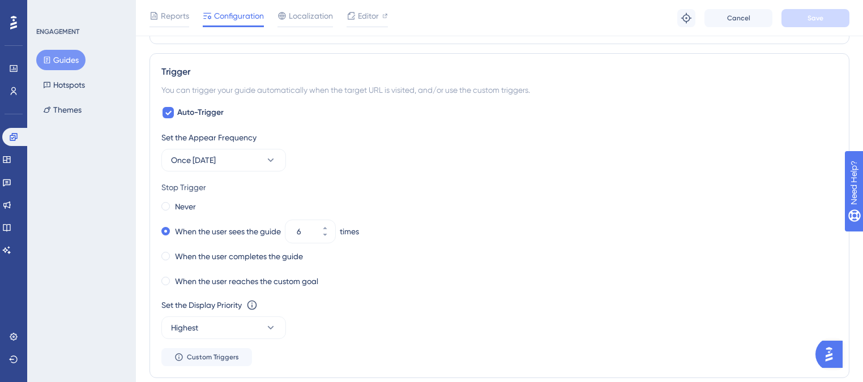
scroll to position [589, 0]
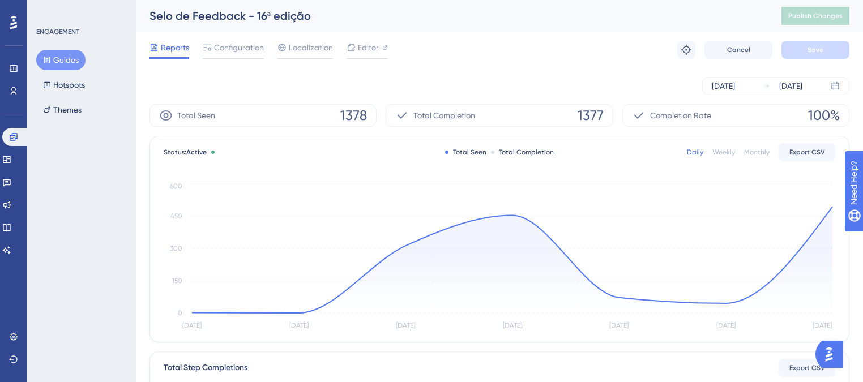
click at [64, 66] on button "Guides" at bounding box center [60, 60] width 49 height 20
